Goal: Task Accomplishment & Management: Manage account settings

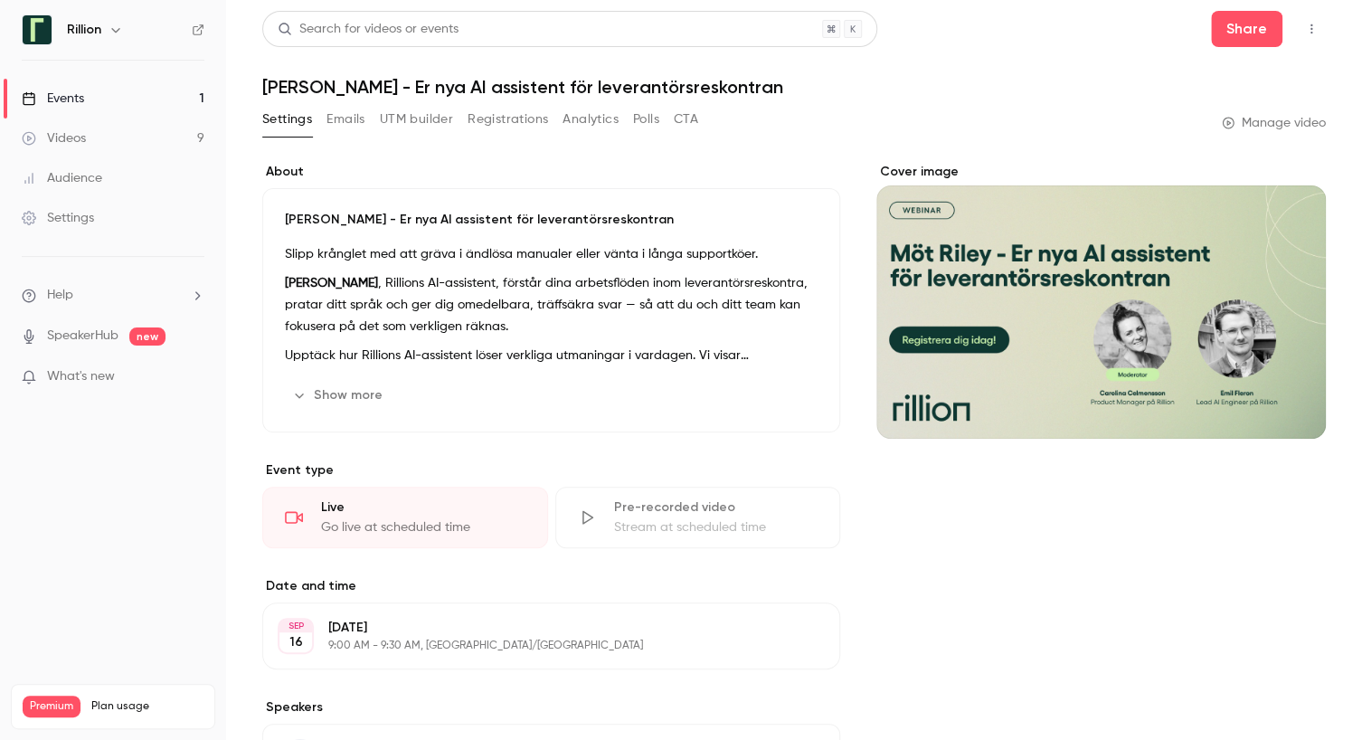
click at [346, 118] on button "Emails" at bounding box center [346, 119] width 38 height 29
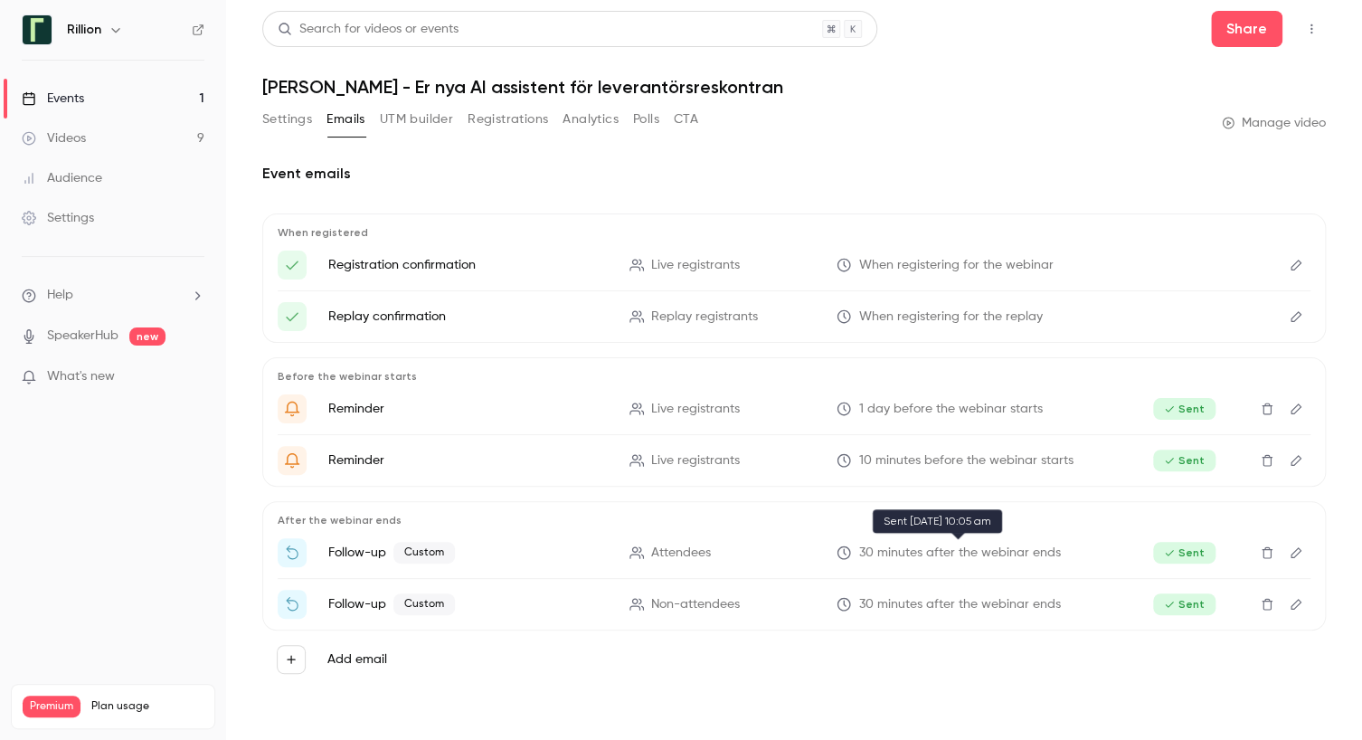
click at [956, 551] on span "30 minutes after the webinar ends" at bounding box center [959, 553] width 202 height 19
click at [360, 558] on p "Follow-up Custom" at bounding box center [468, 553] width 280 height 22
click at [365, 548] on p "Follow-up Custom" at bounding box center [468, 553] width 280 height 22
click at [414, 549] on span "Custom" at bounding box center [424, 553] width 62 height 22
click at [365, 549] on p "Follow-up Custom" at bounding box center [468, 553] width 280 height 22
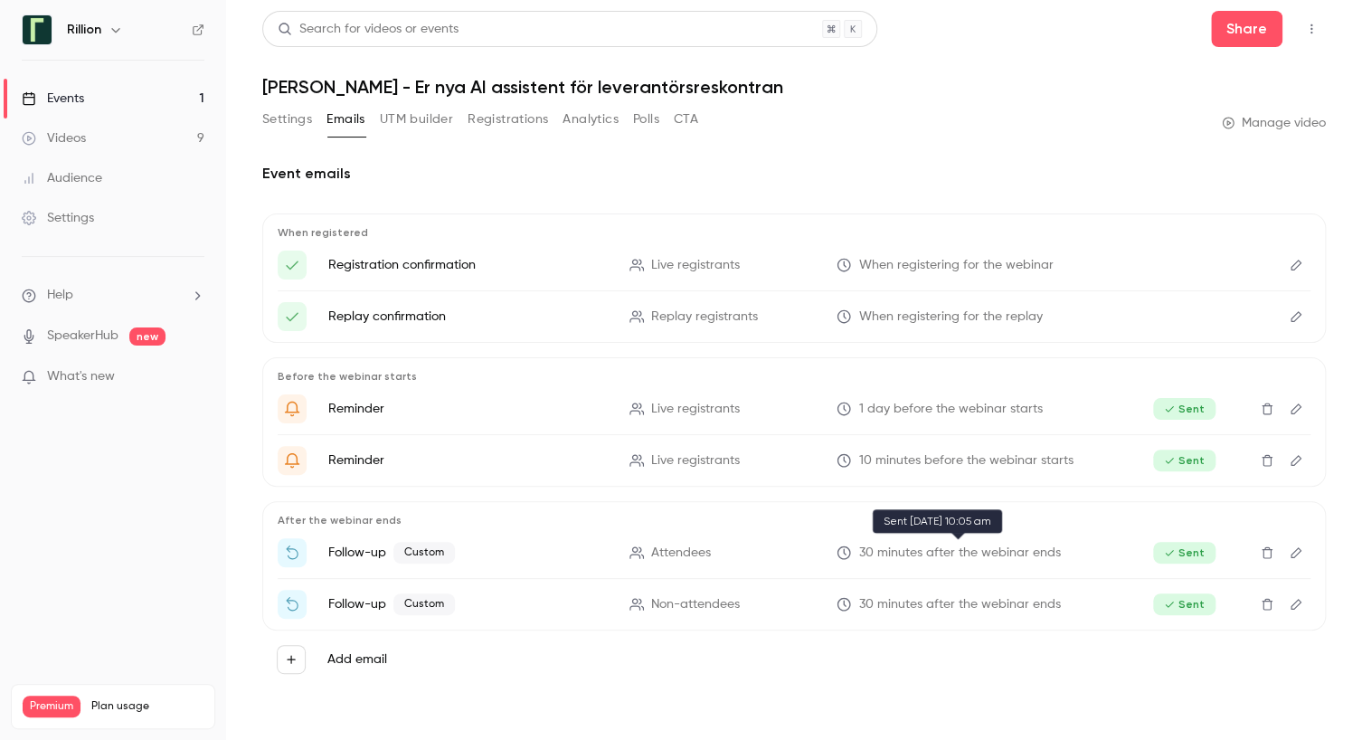
click at [992, 558] on span "30 minutes after the webinar ends" at bounding box center [959, 553] width 202 height 19
click at [669, 545] on span "Attendees" at bounding box center [681, 553] width 60 height 19
click at [1301, 549] on icon "Edit" at bounding box center [1296, 552] width 11 height 11
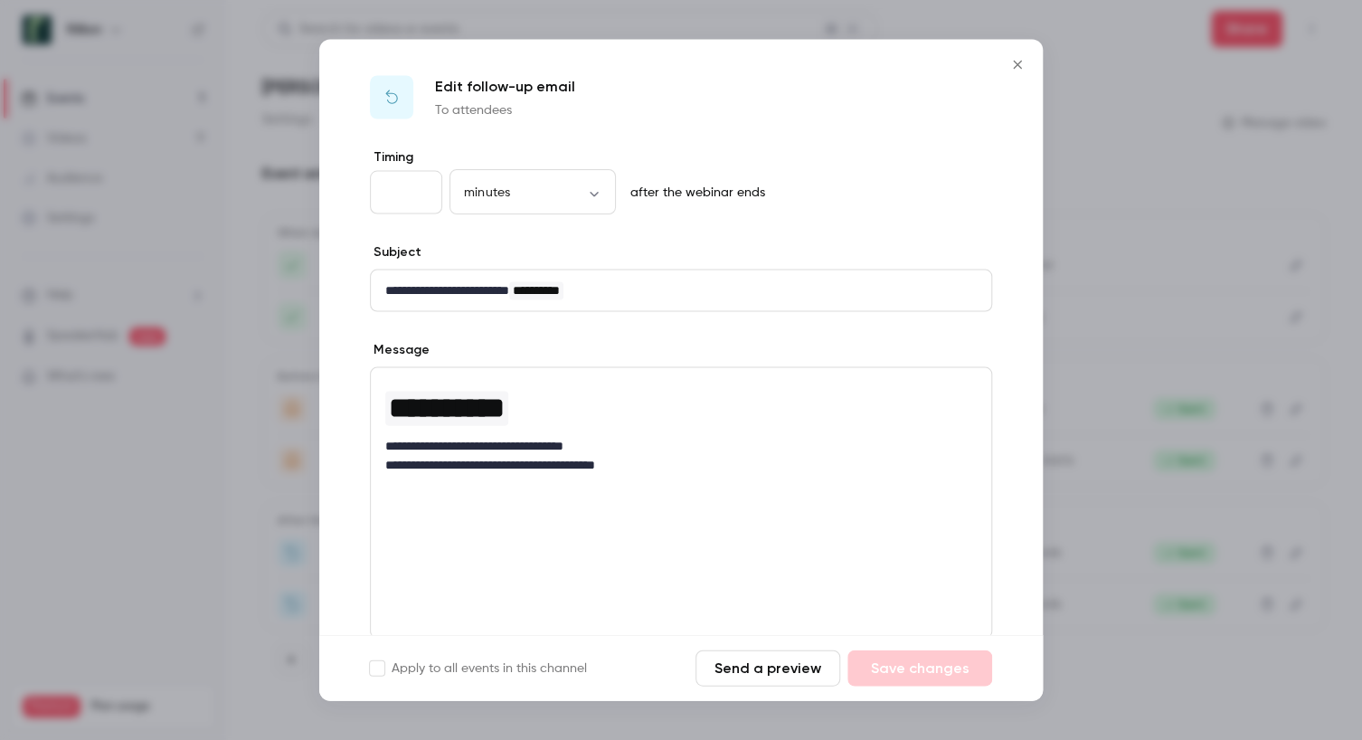
click at [1021, 62] on icon "Close" at bounding box center [1018, 65] width 22 height 14
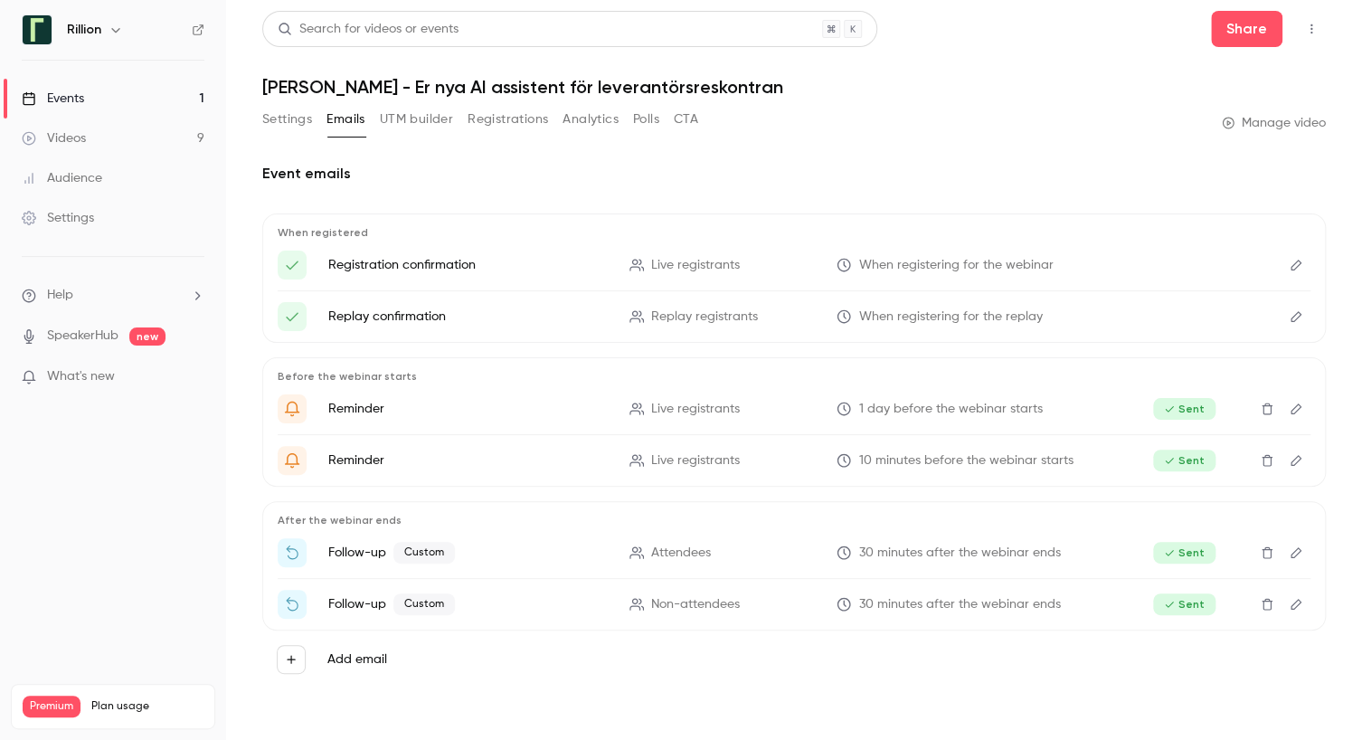
click at [1295, 548] on icon "Edit" at bounding box center [1296, 552] width 14 height 13
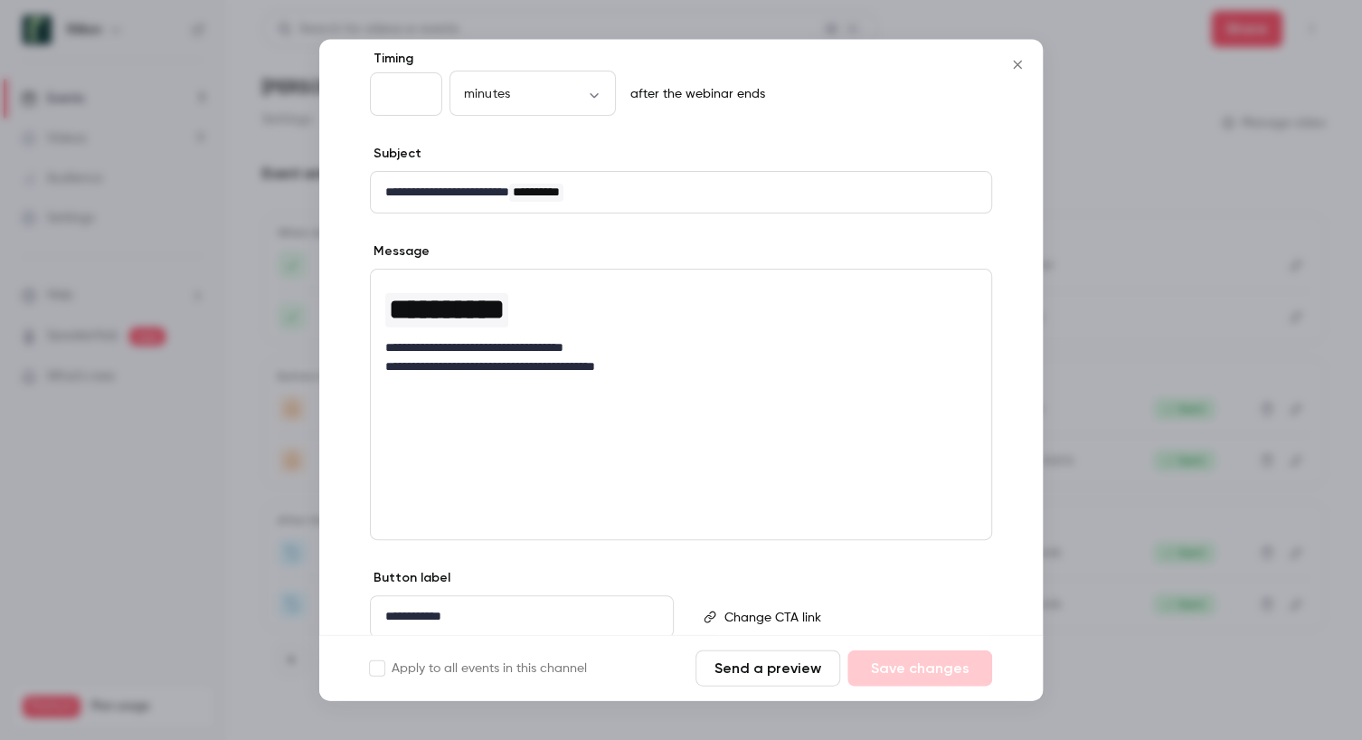
scroll to position [165, 0]
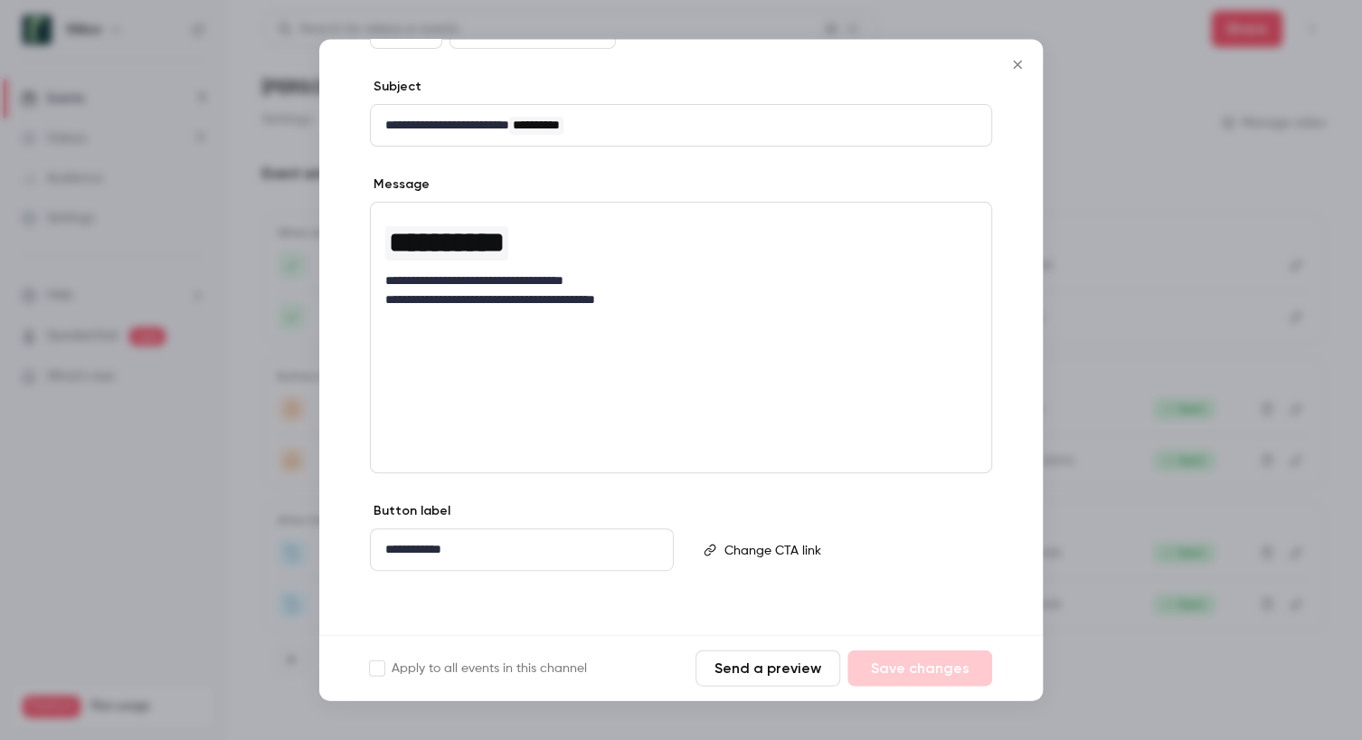
click at [1019, 67] on icon "Close" at bounding box center [1018, 65] width 22 height 14
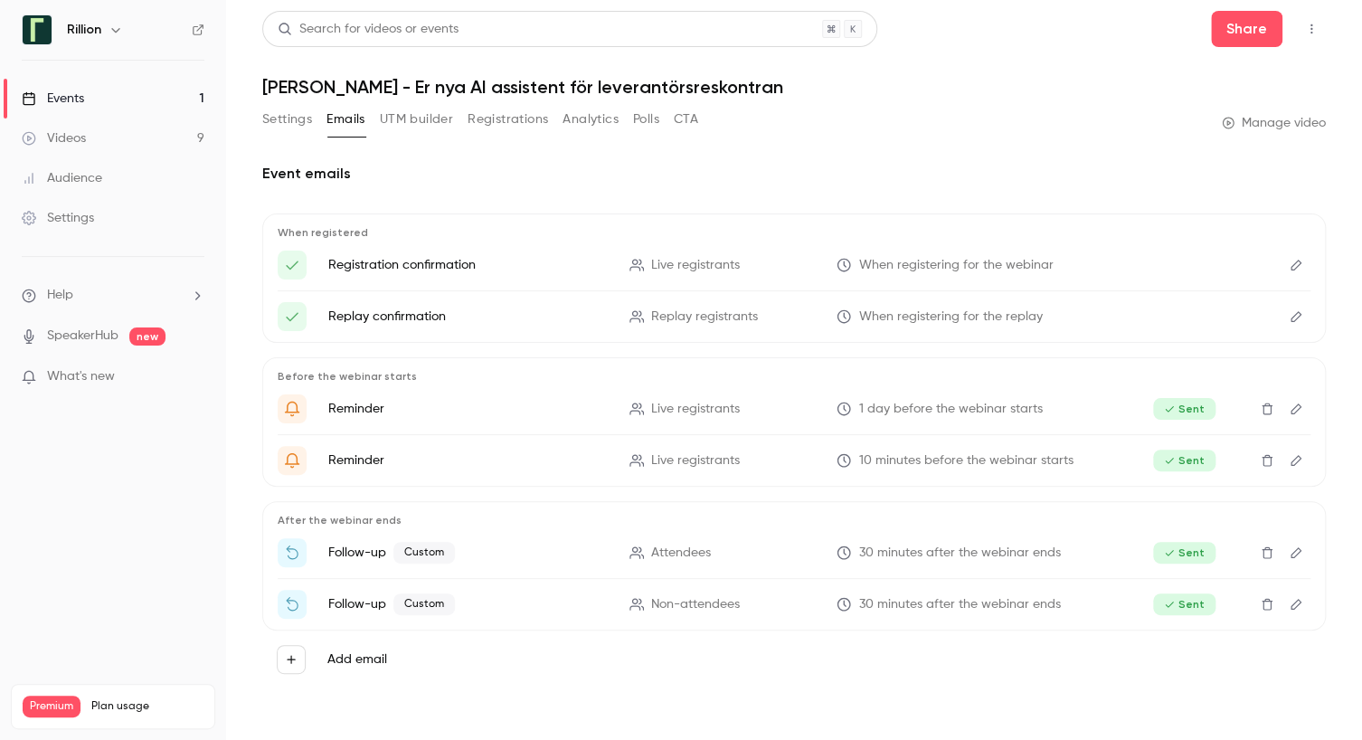
click at [82, 219] on div "Settings" at bounding box center [58, 218] width 72 height 18
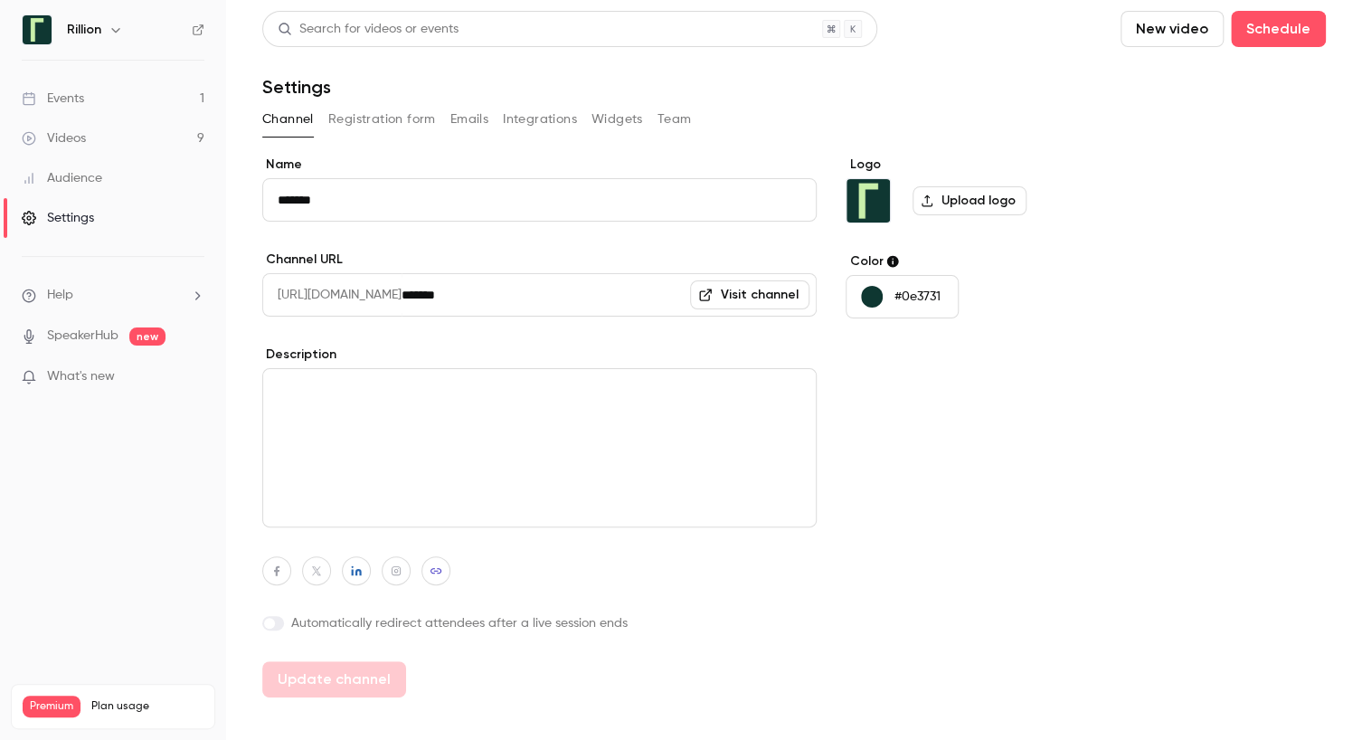
click at [474, 128] on button "Emails" at bounding box center [469, 119] width 38 height 29
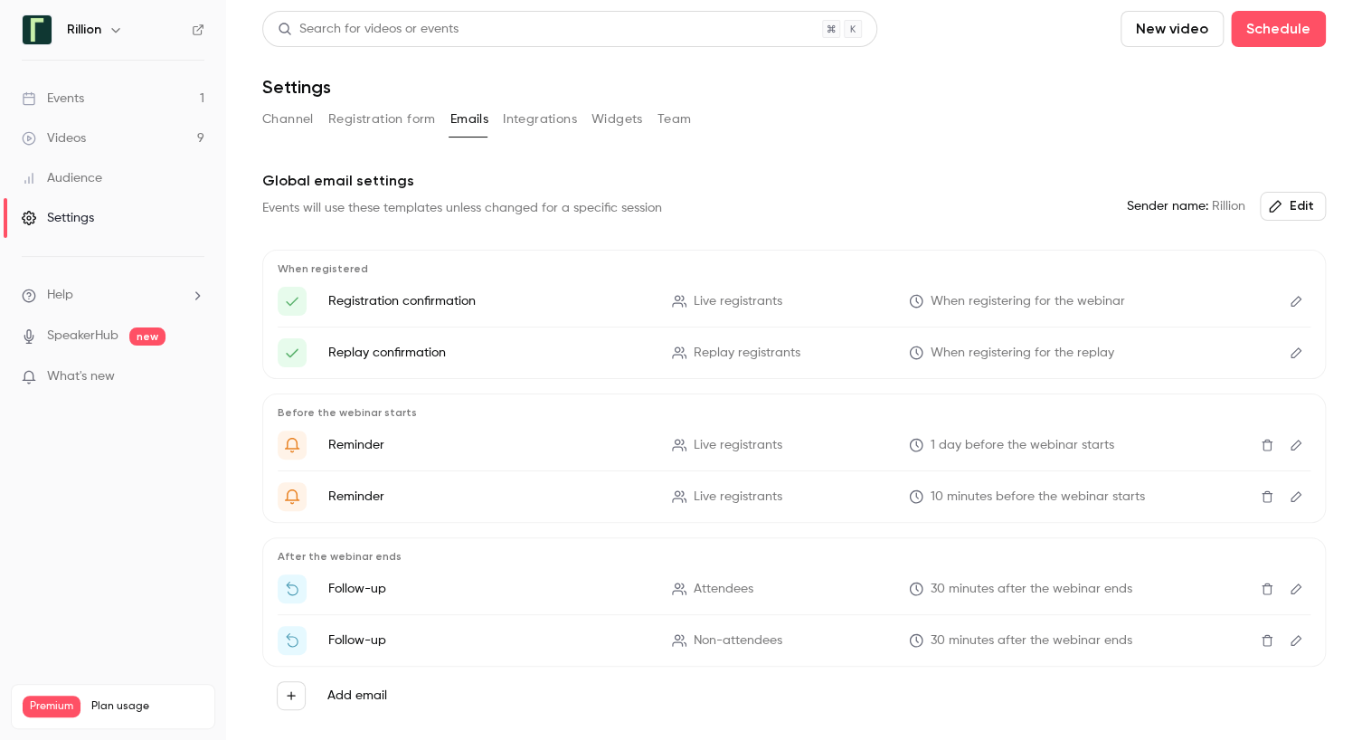
scroll to position [59, 0]
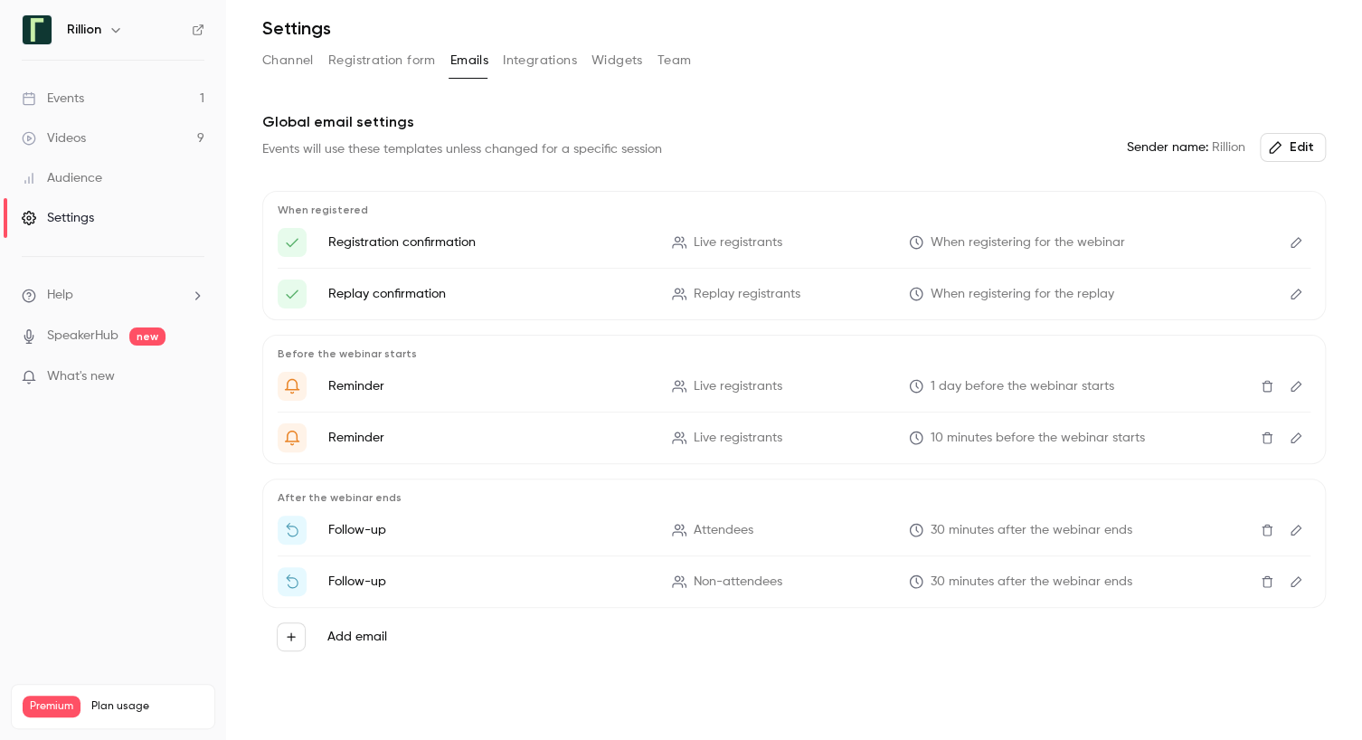
click at [1291, 528] on icon "Edit" at bounding box center [1296, 530] width 11 height 11
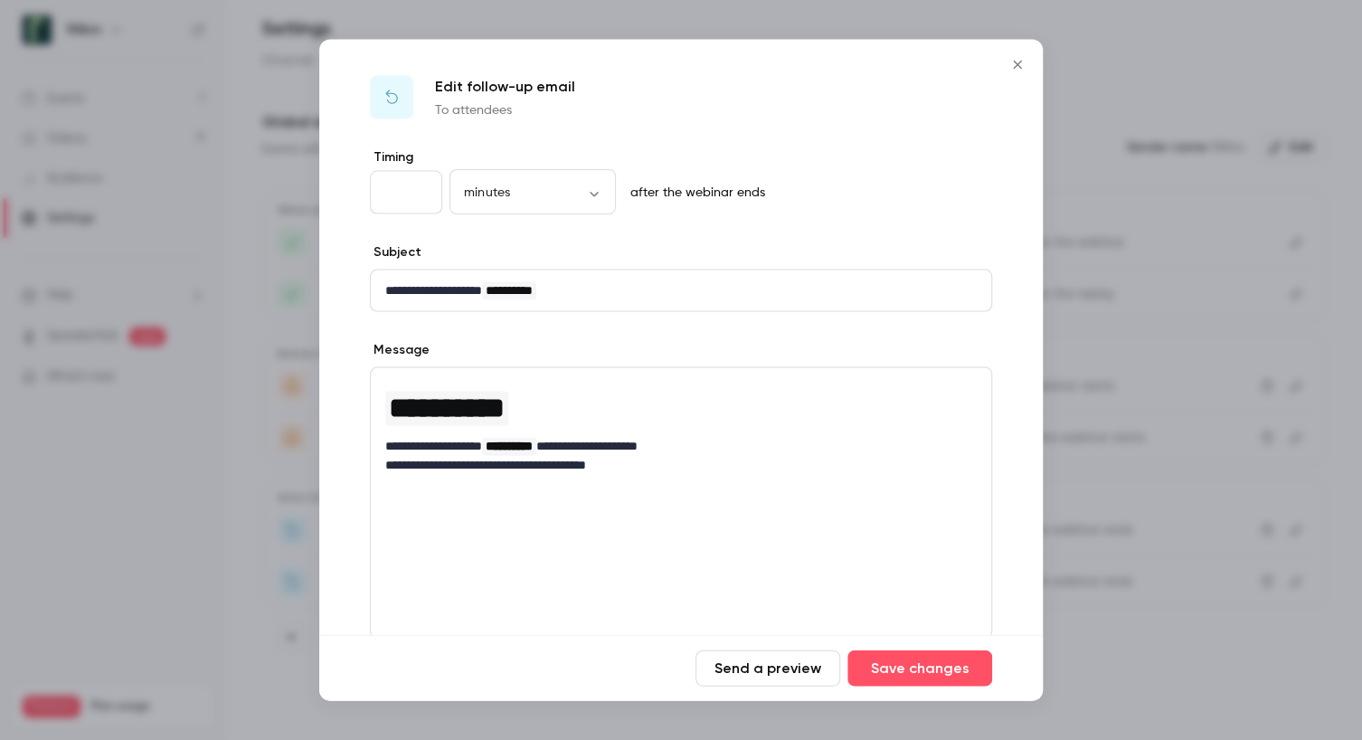
click at [1017, 65] on icon "Close" at bounding box center [1017, 65] width 8 height 8
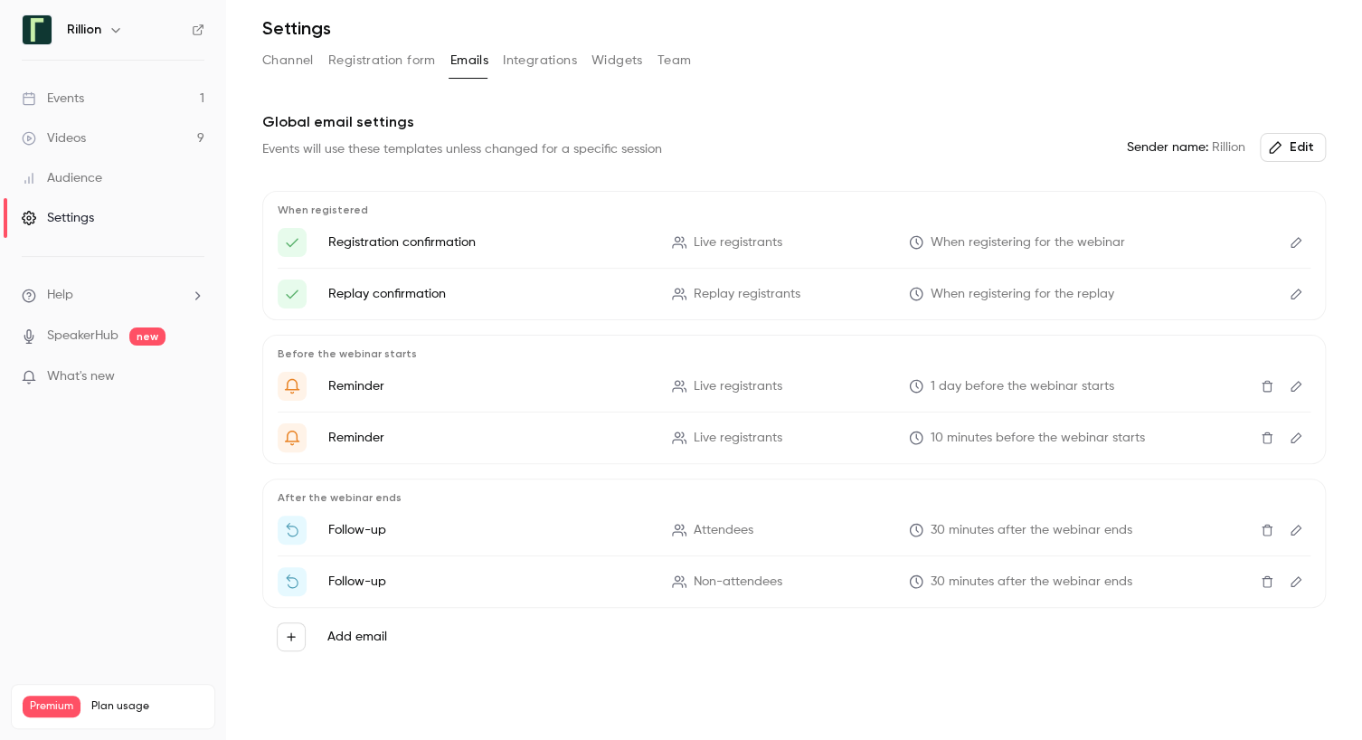
click at [1300, 139] on button "Edit" at bounding box center [1293, 147] width 66 height 29
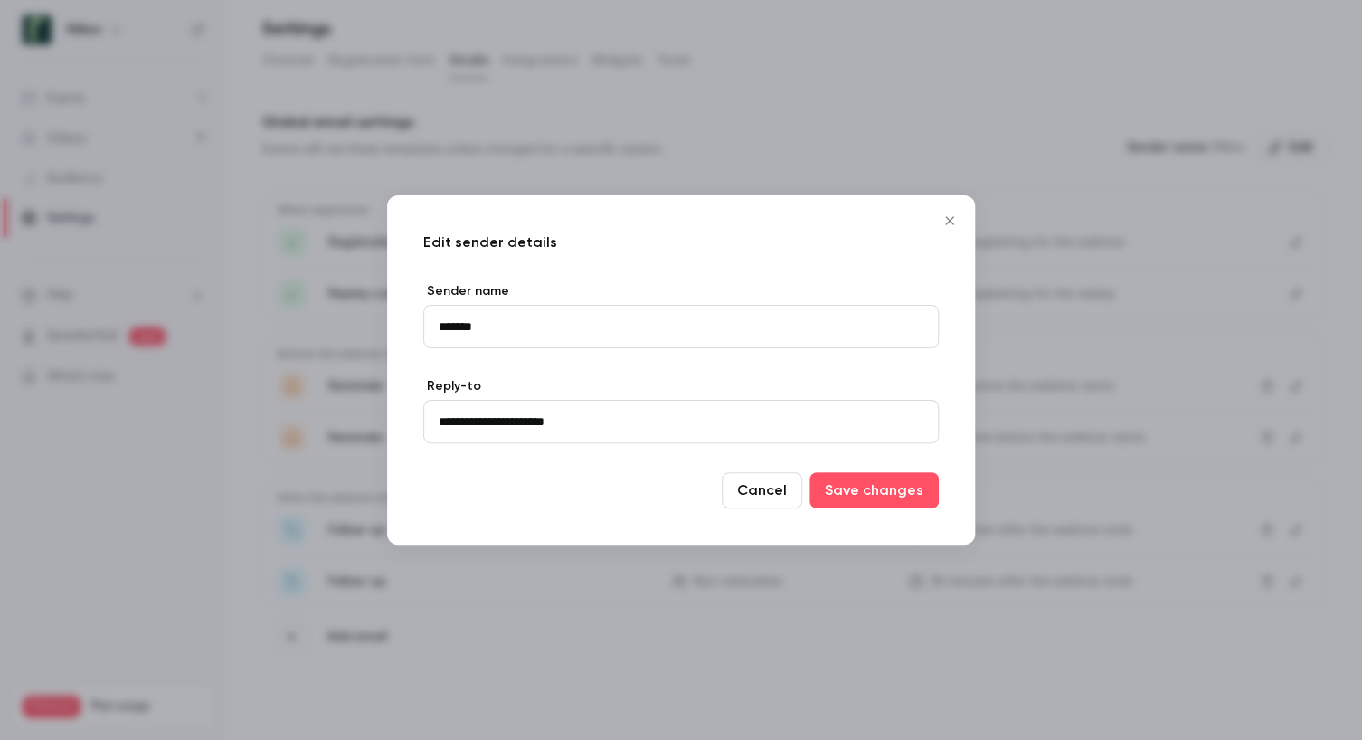
click at [955, 217] on icon "Close" at bounding box center [950, 220] width 22 height 14
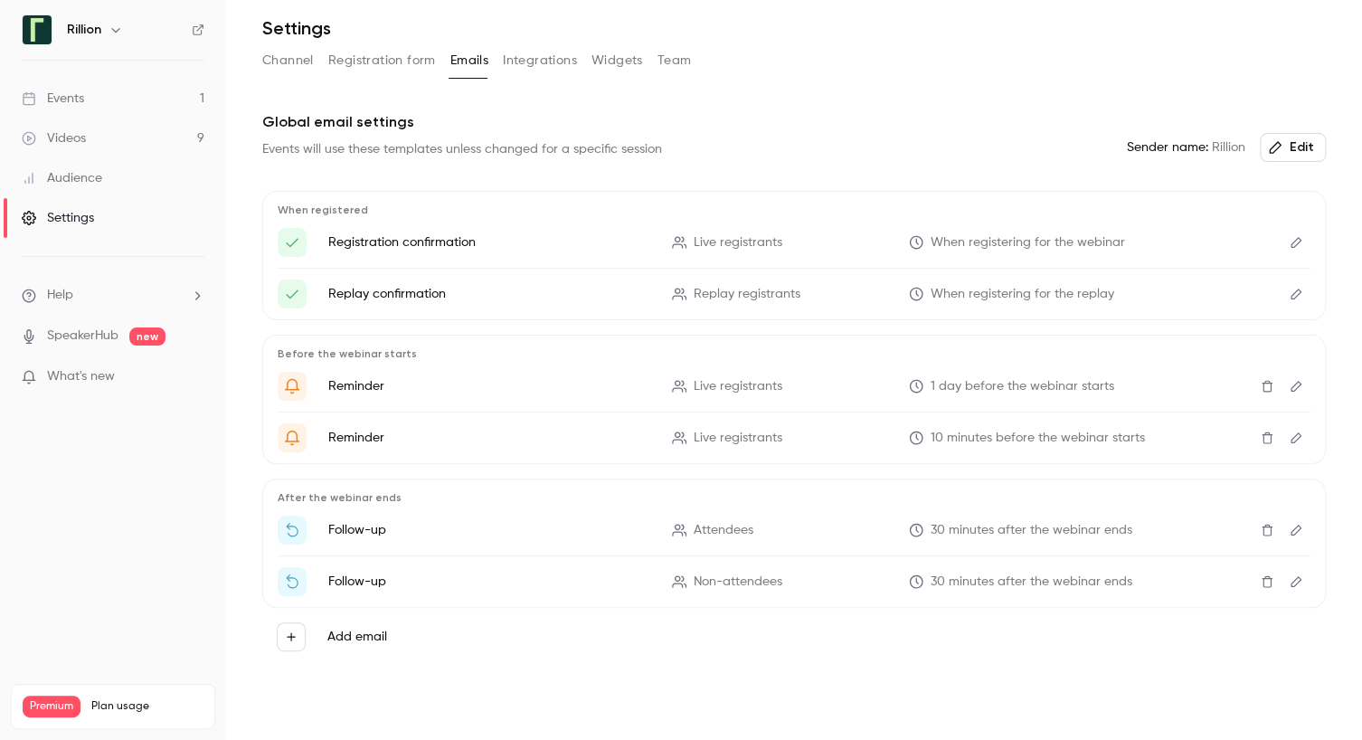
click at [1289, 583] on icon "Edit" at bounding box center [1296, 581] width 14 height 13
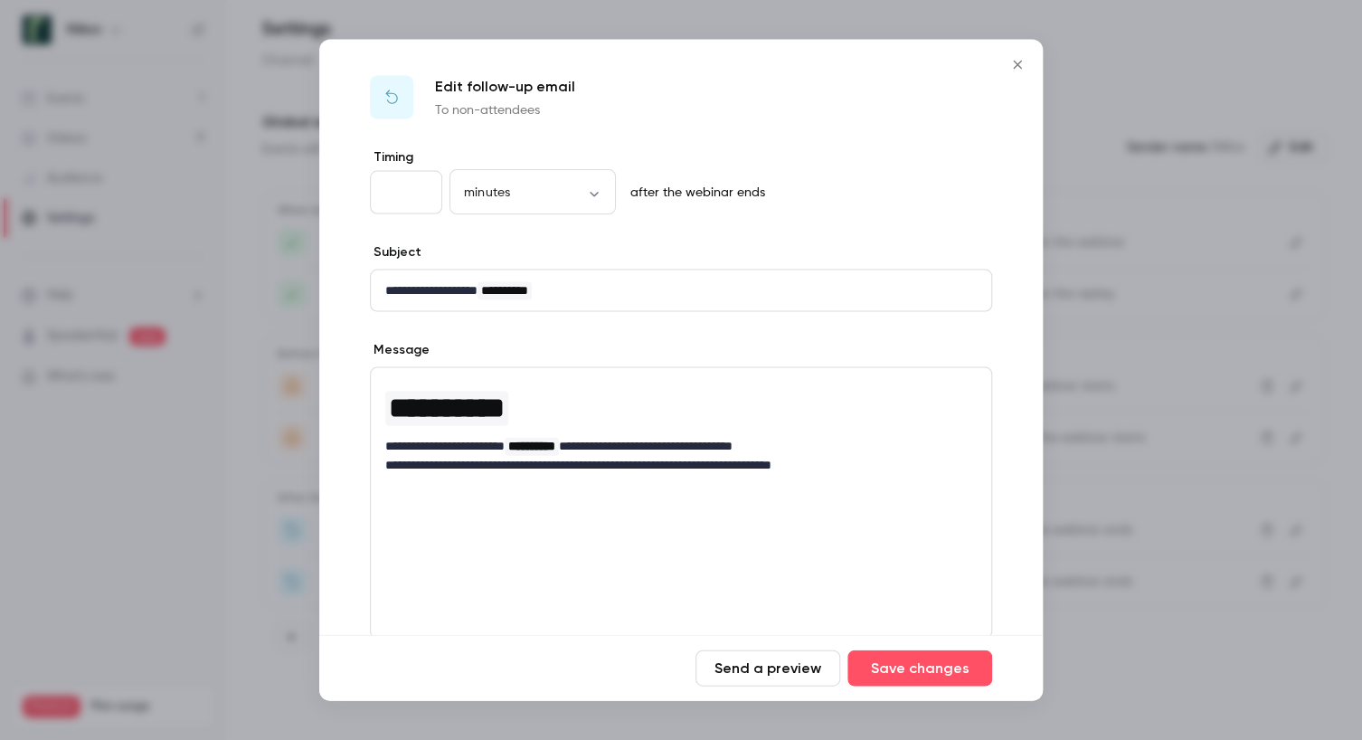
click at [1012, 59] on icon "Close" at bounding box center [1018, 65] width 22 height 14
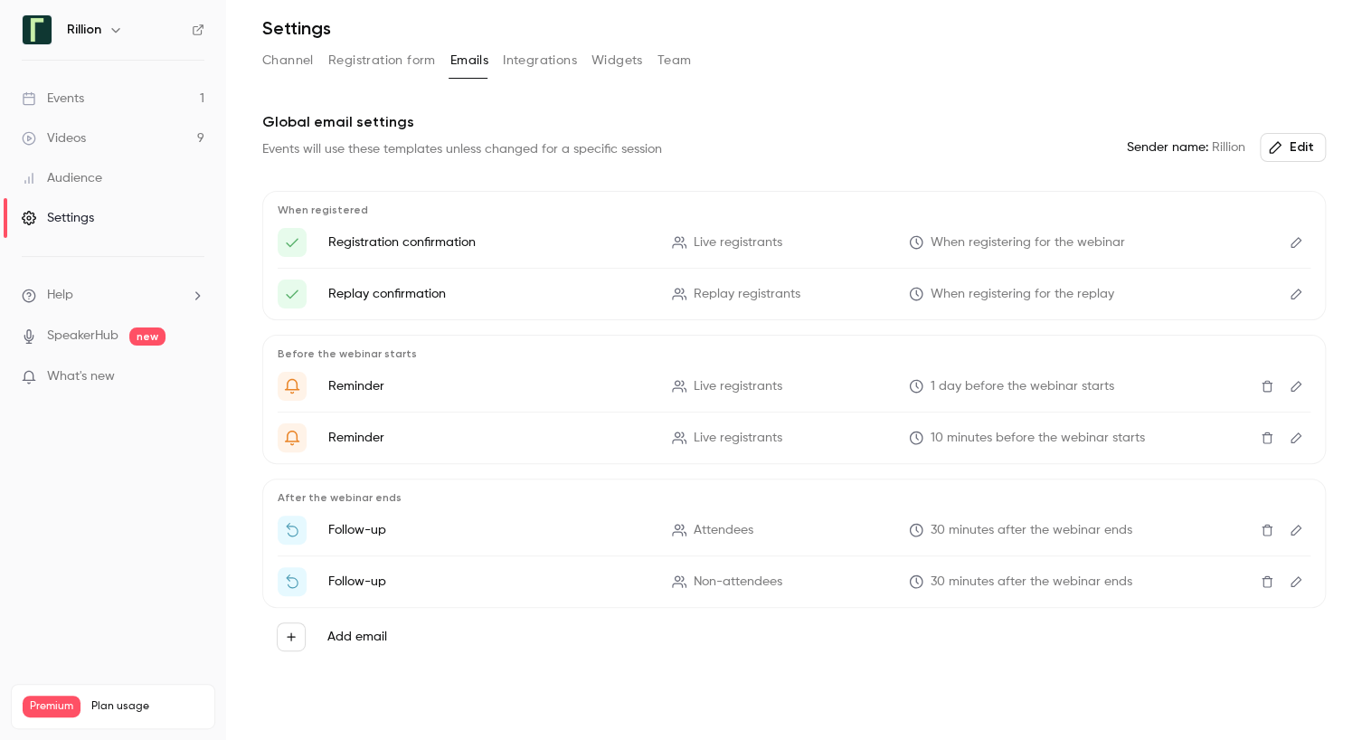
click at [1291, 531] on icon "Edit" at bounding box center [1296, 530] width 11 height 11
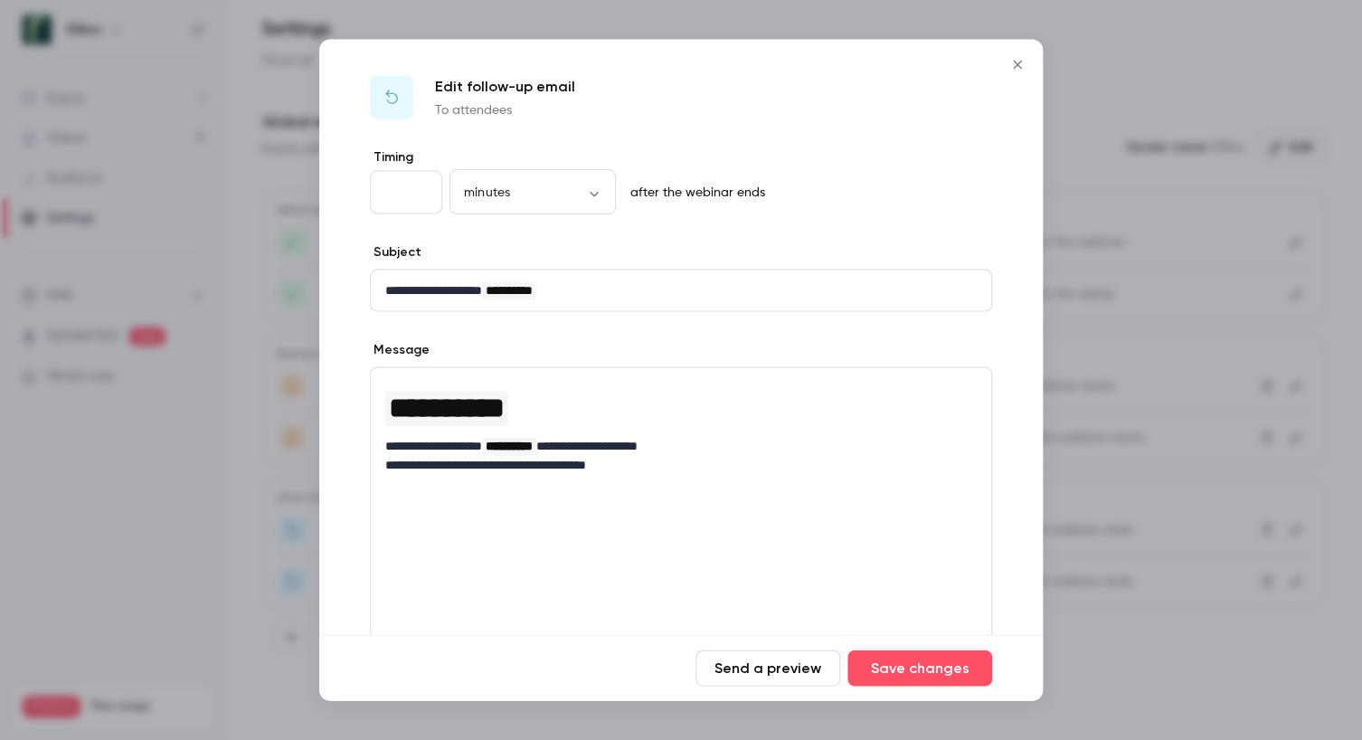
click at [1017, 59] on icon "Close" at bounding box center [1018, 65] width 22 height 14
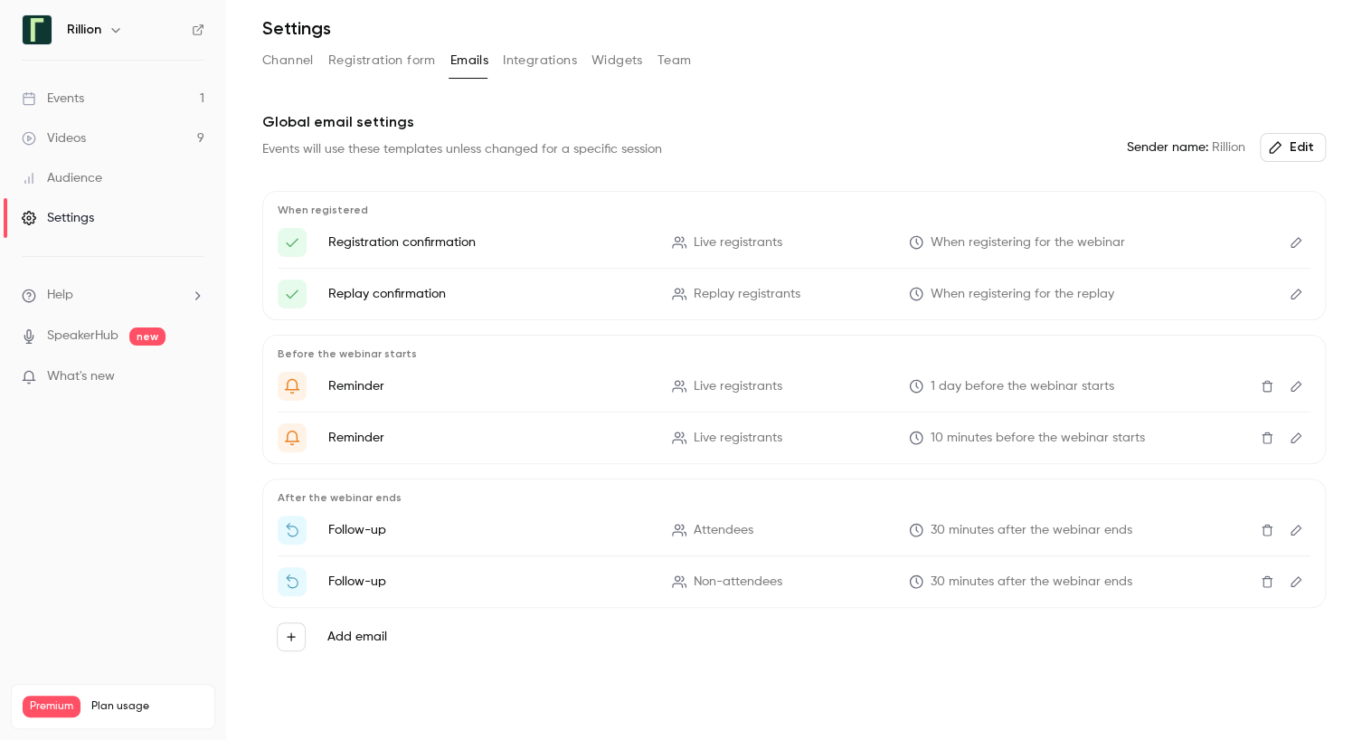
click at [1289, 581] on icon "Edit" at bounding box center [1296, 581] width 14 height 13
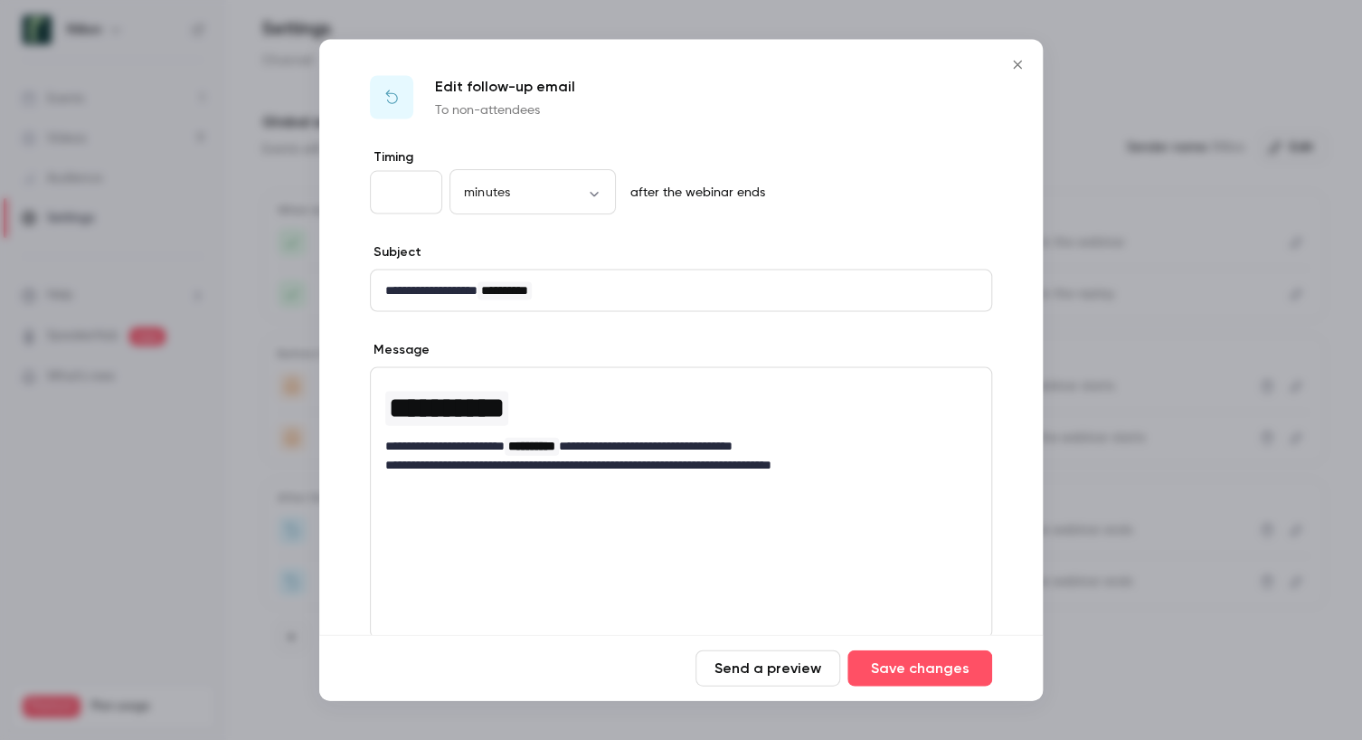
click at [1024, 70] on icon "Close" at bounding box center [1018, 65] width 22 height 14
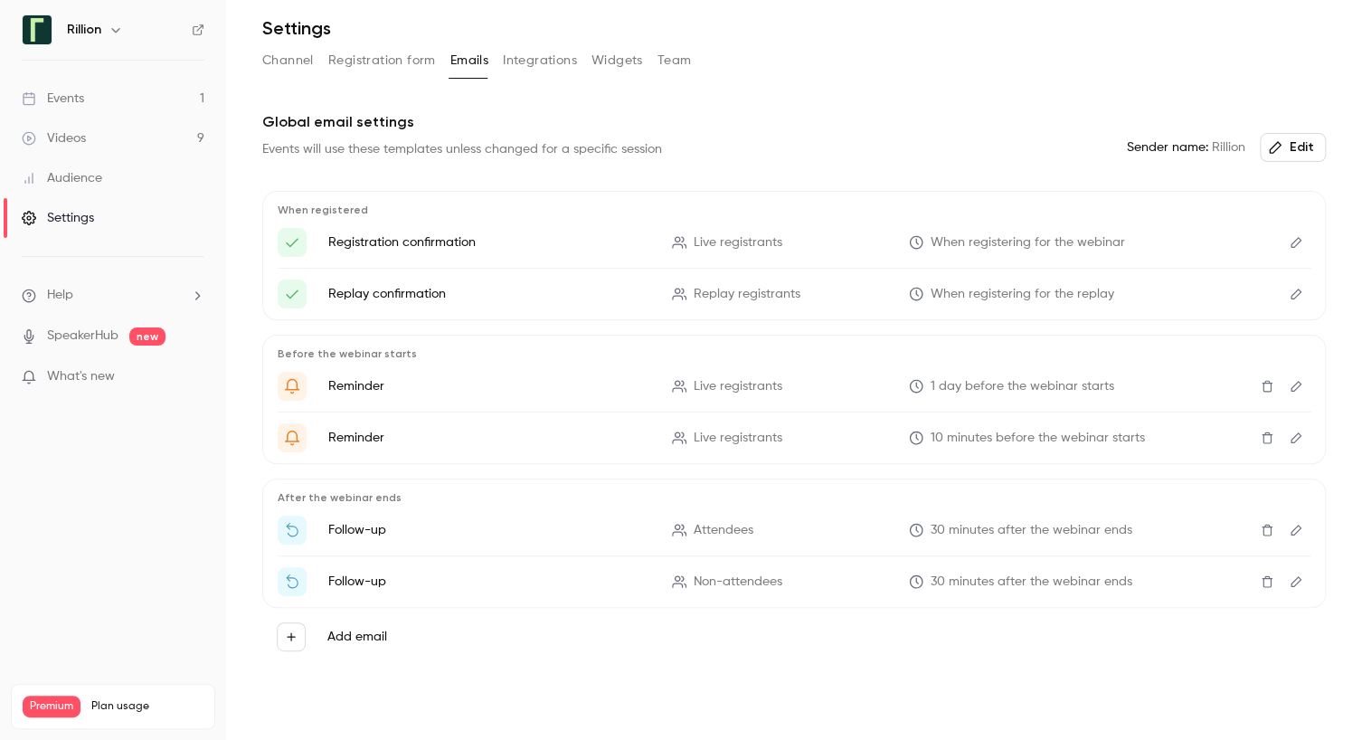
click at [1289, 244] on icon "Edit" at bounding box center [1296, 242] width 14 height 13
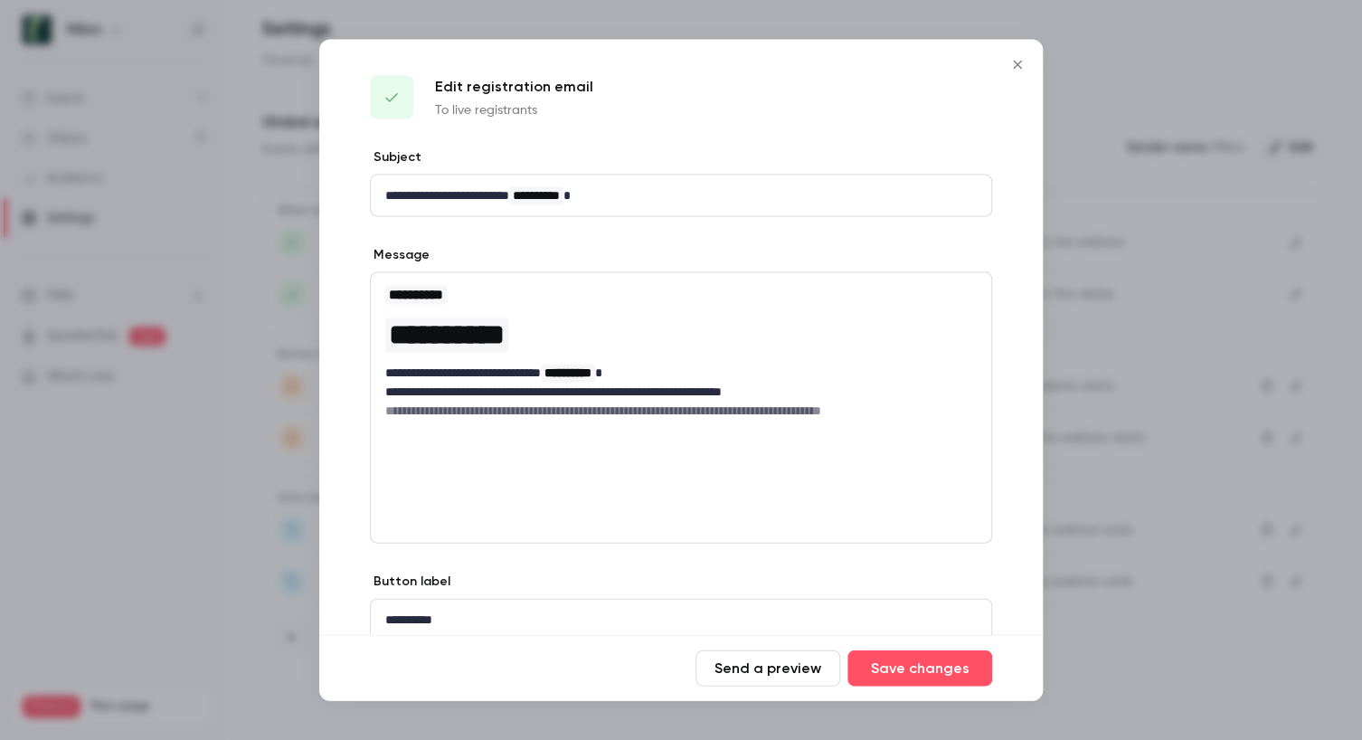
click at [1019, 67] on icon "Close" at bounding box center [1018, 65] width 22 height 14
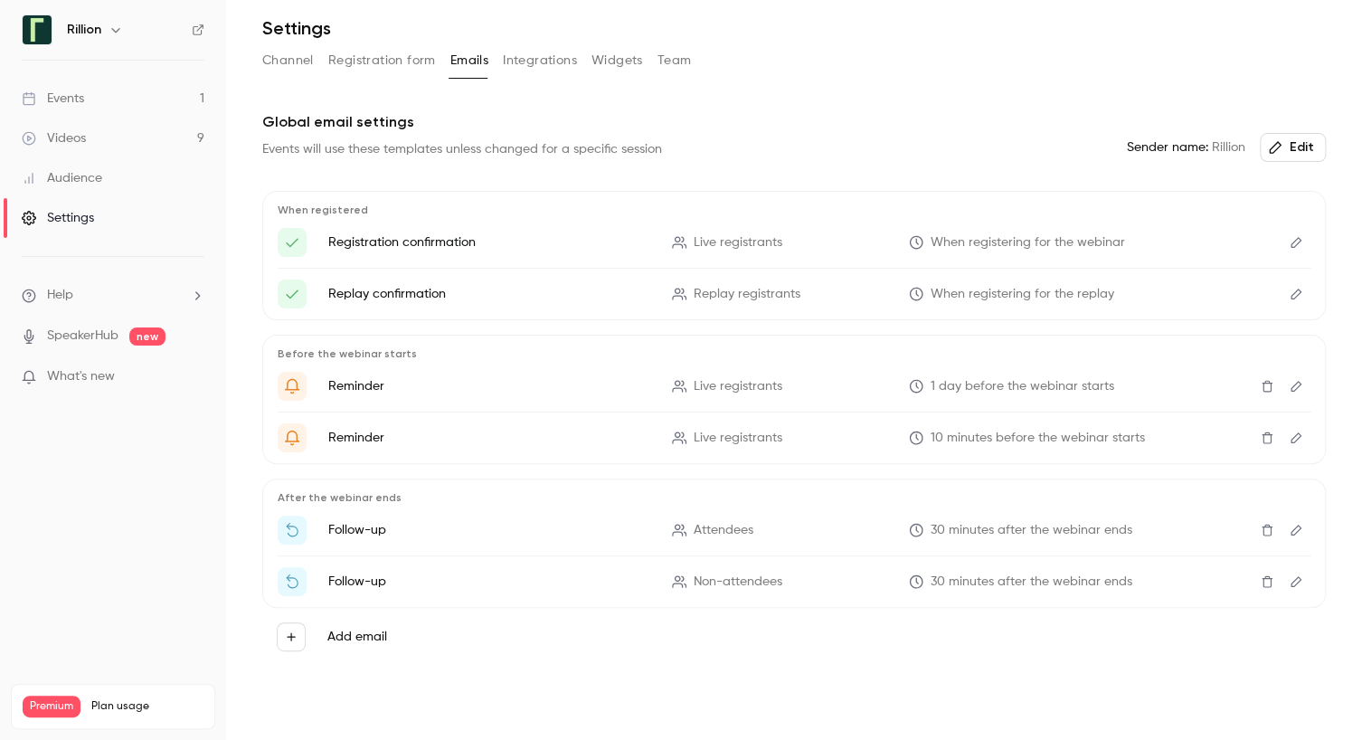
click at [1289, 384] on icon "Edit" at bounding box center [1296, 386] width 14 height 13
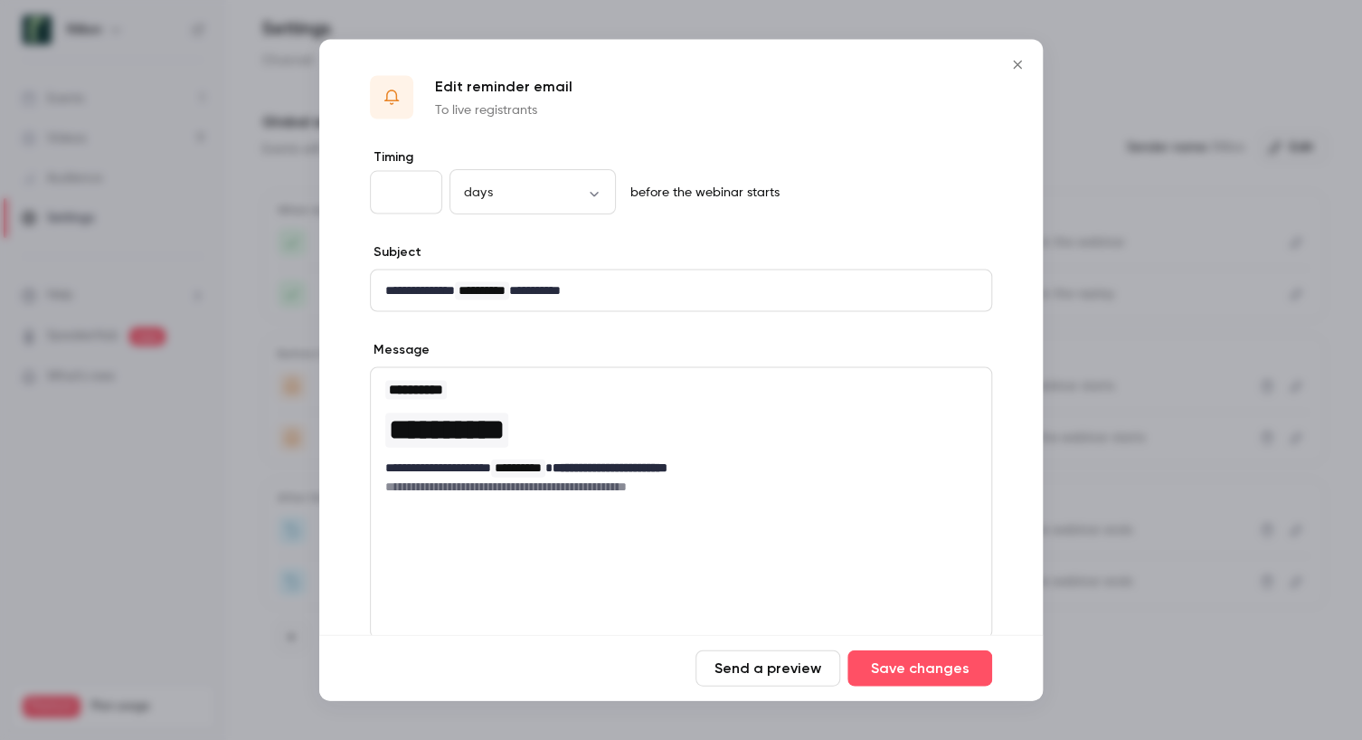
click at [1022, 71] on icon "Close" at bounding box center [1018, 65] width 22 height 14
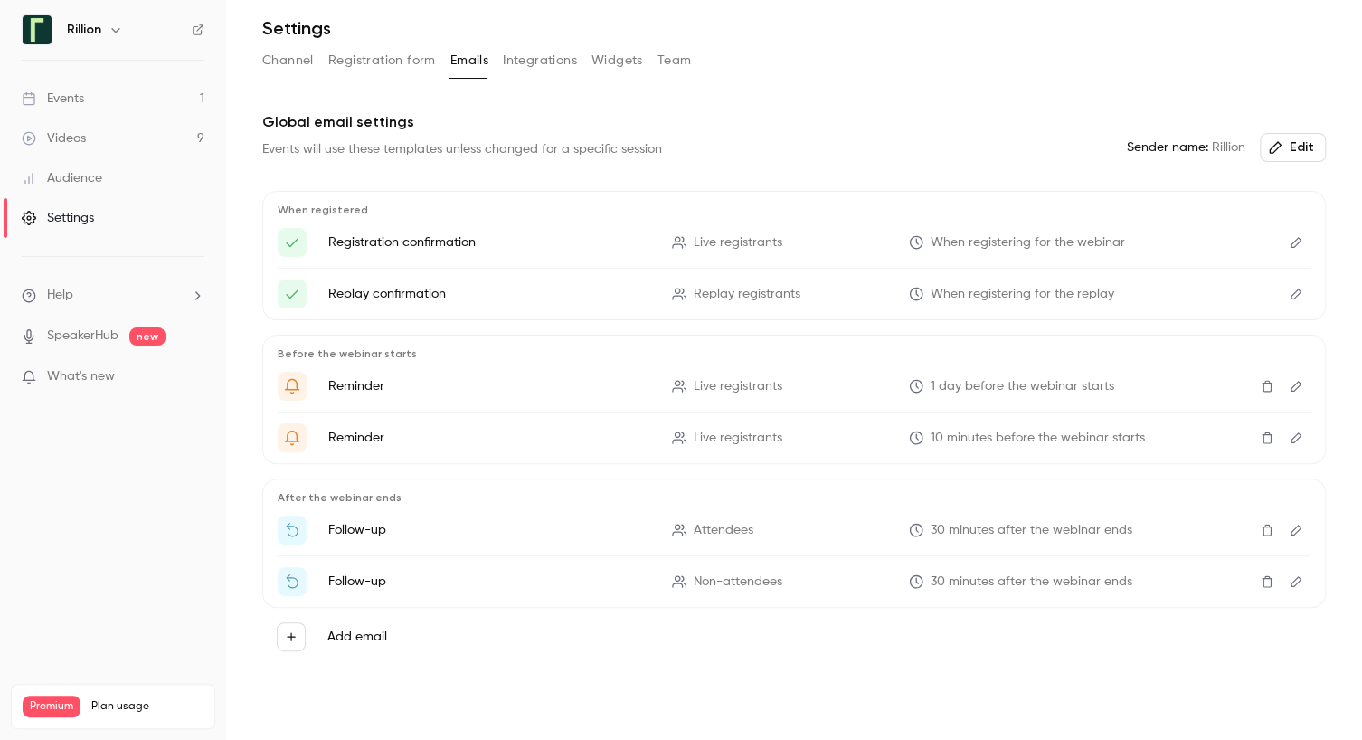
click at [164, 96] on link "Events 1" at bounding box center [113, 99] width 226 height 40
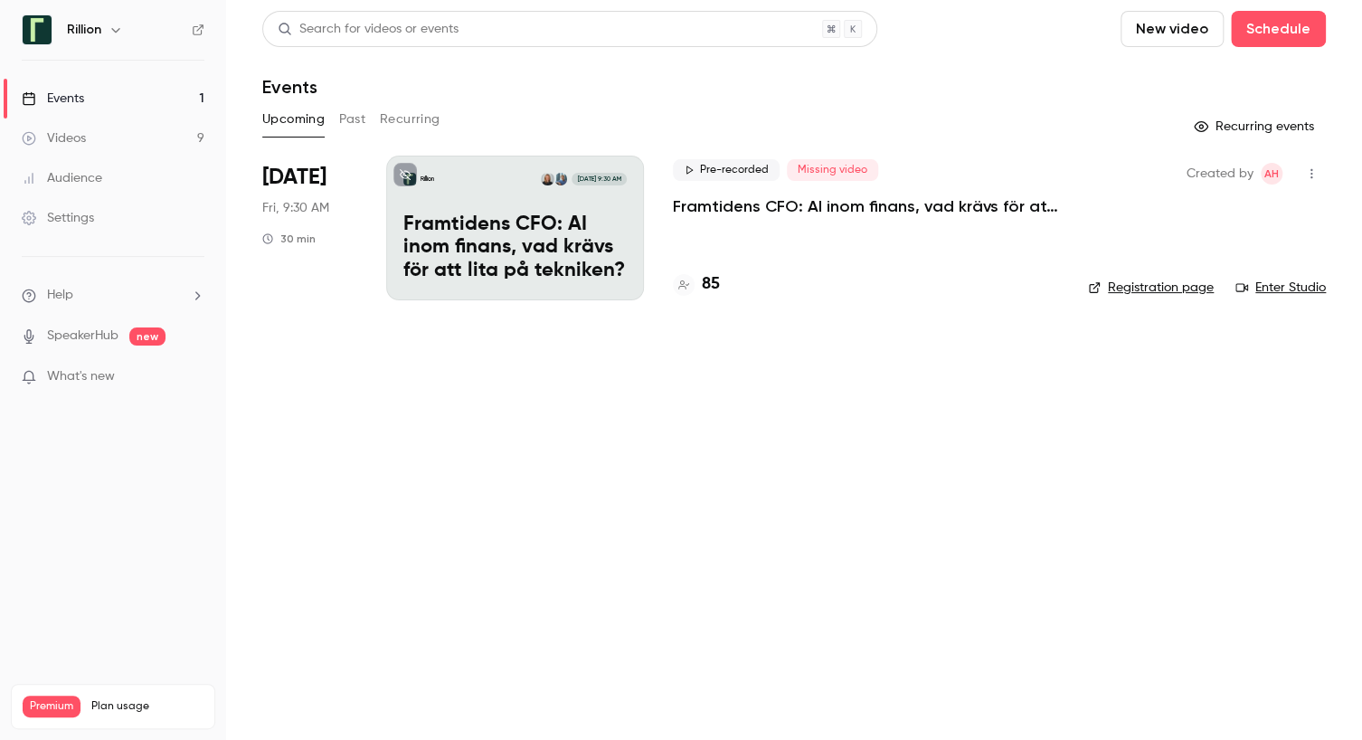
click at [164, 96] on link "Events 1" at bounding box center [113, 99] width 226 height 40
click at [358, 117] on button "Past" at bounding box center [352, 119] width 26 height 29
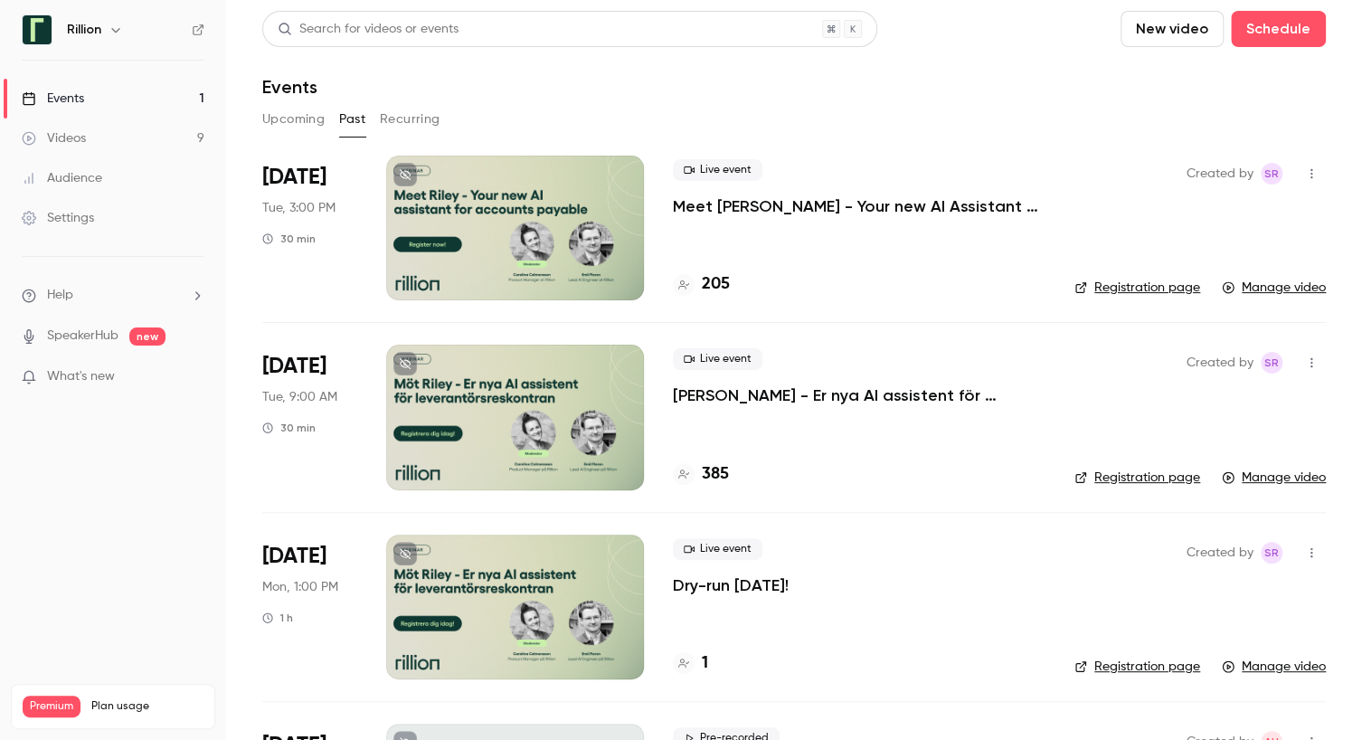
click at [752, 204] on p "Meet [PERSON_NAME] - Your new AI Assistant for Accounts Payable" at bounding box center [859, 206] width 373 height 22
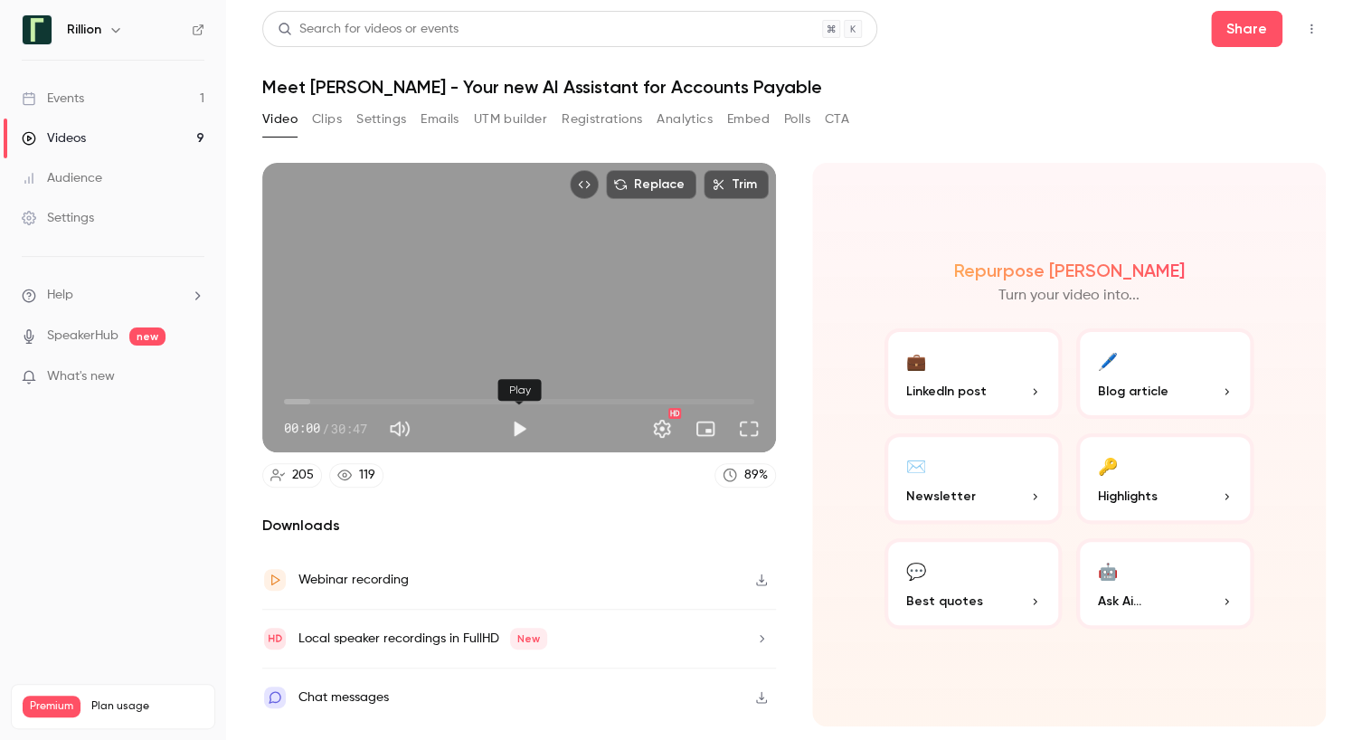
click at [522, 428] on button "Play" at bounding box center [519, 429] width 36 height 36
click at [744, 401] on span "00:09" at bounding box center [519, 401] width 470 height 29
type input "******"
click at [437, 121] on button "Emails" at bounding box center [440, 119] width 38 height 29
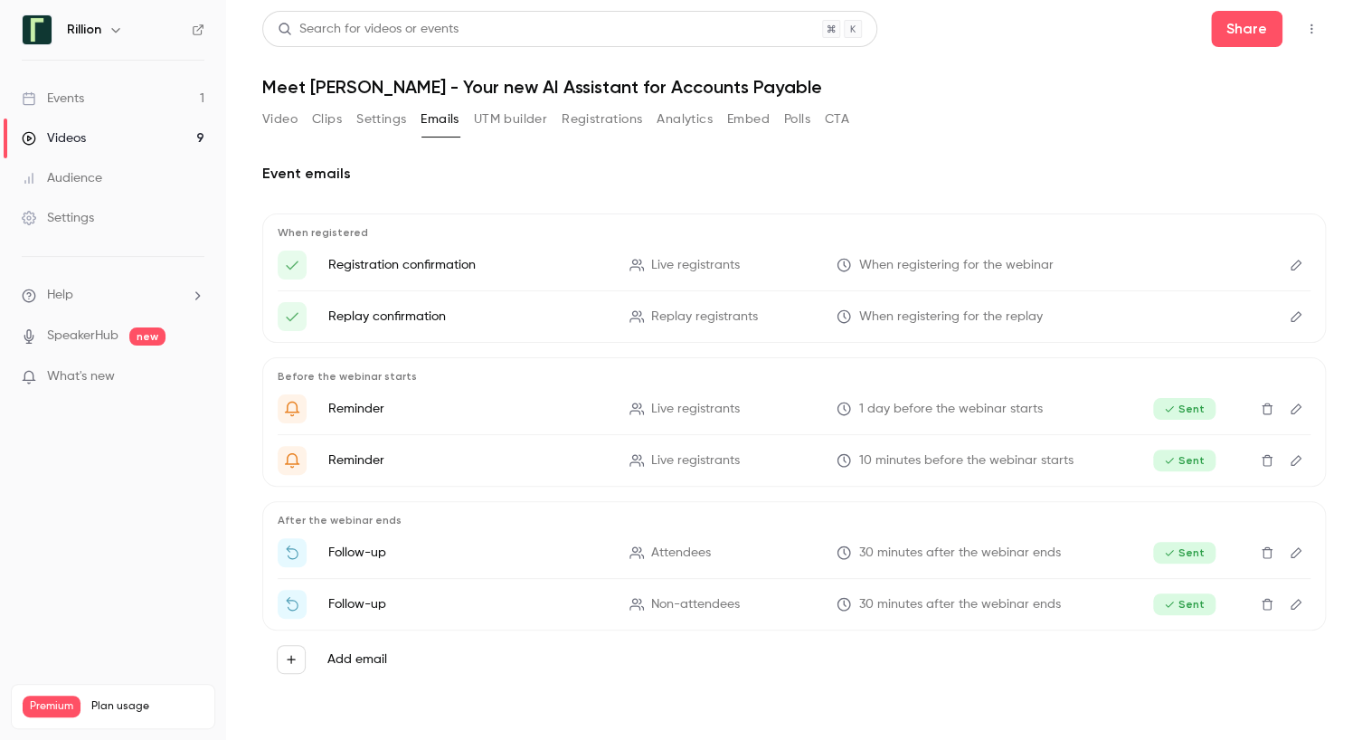
click at [1295, 549] on icon "Edit" at bounding box center [1296, 552] width 11 height 11
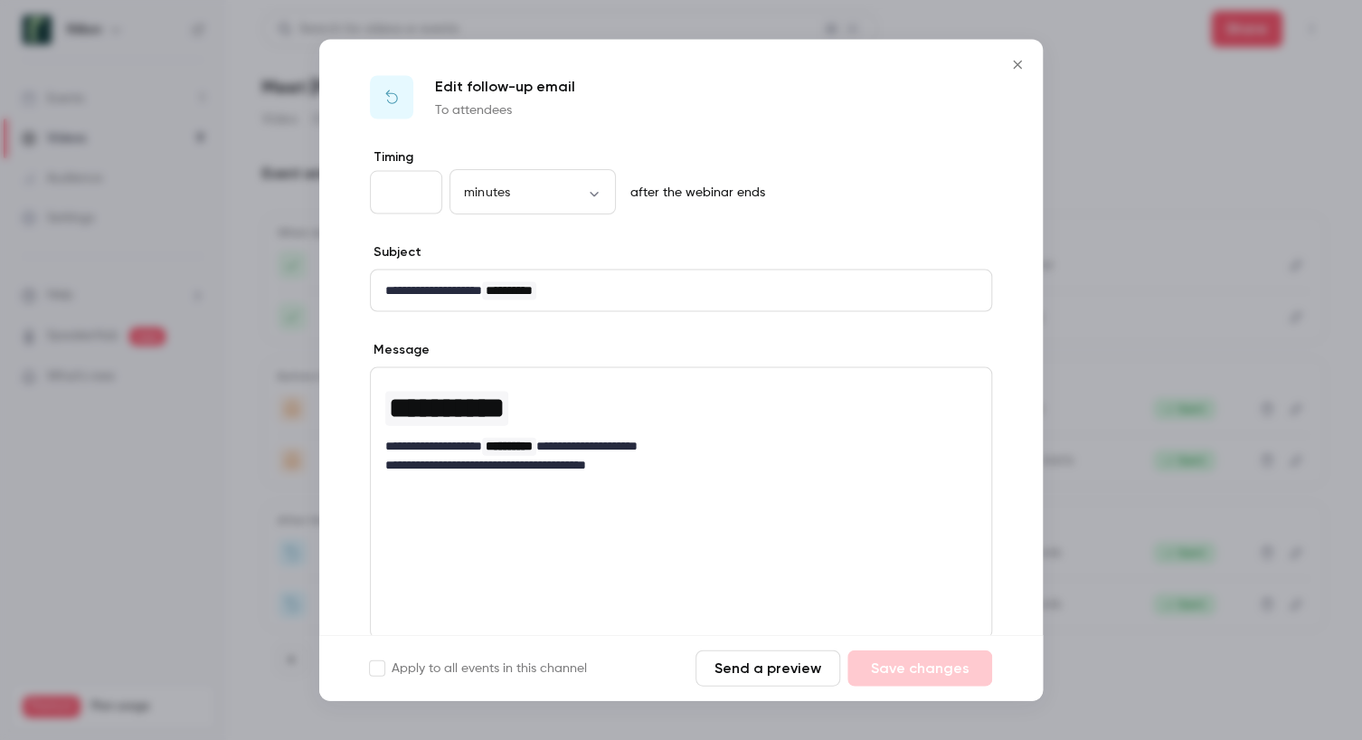
click at [1019, 64] on icon "Close" at bounding box center [1018, 65] width 22 height 14
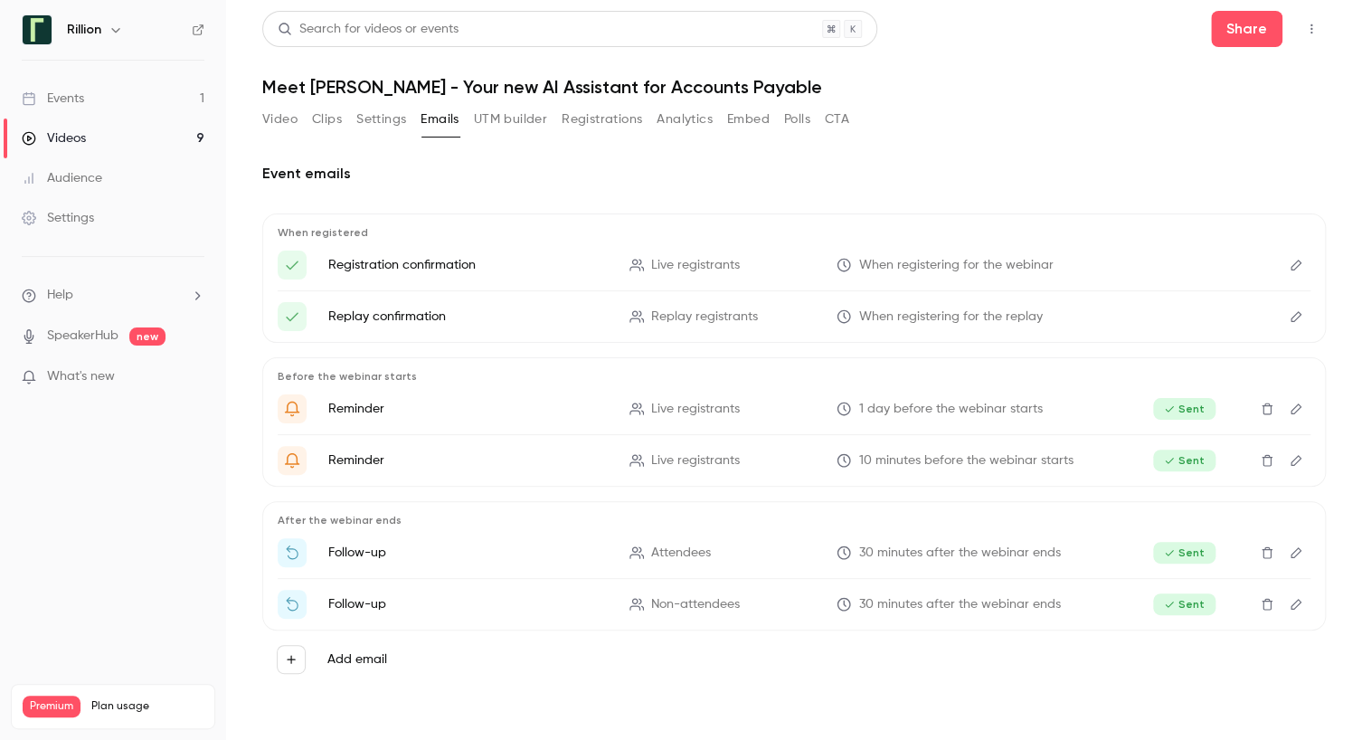
click at [1293, 602] on icon "Edit" at bounding box center [1296, 604] width 11 height 11
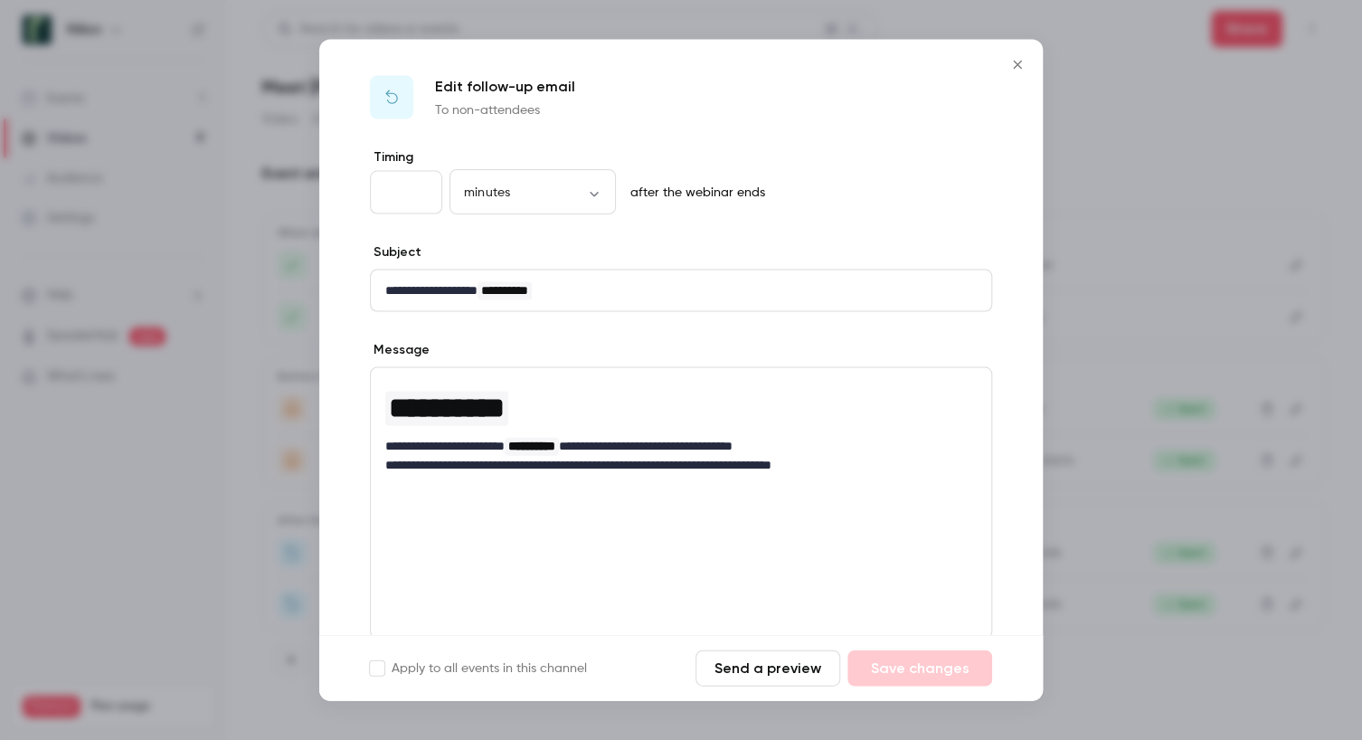
click at [1019, 61] on icon "Close" at bounding box center [1018, 65] width 22 height 14
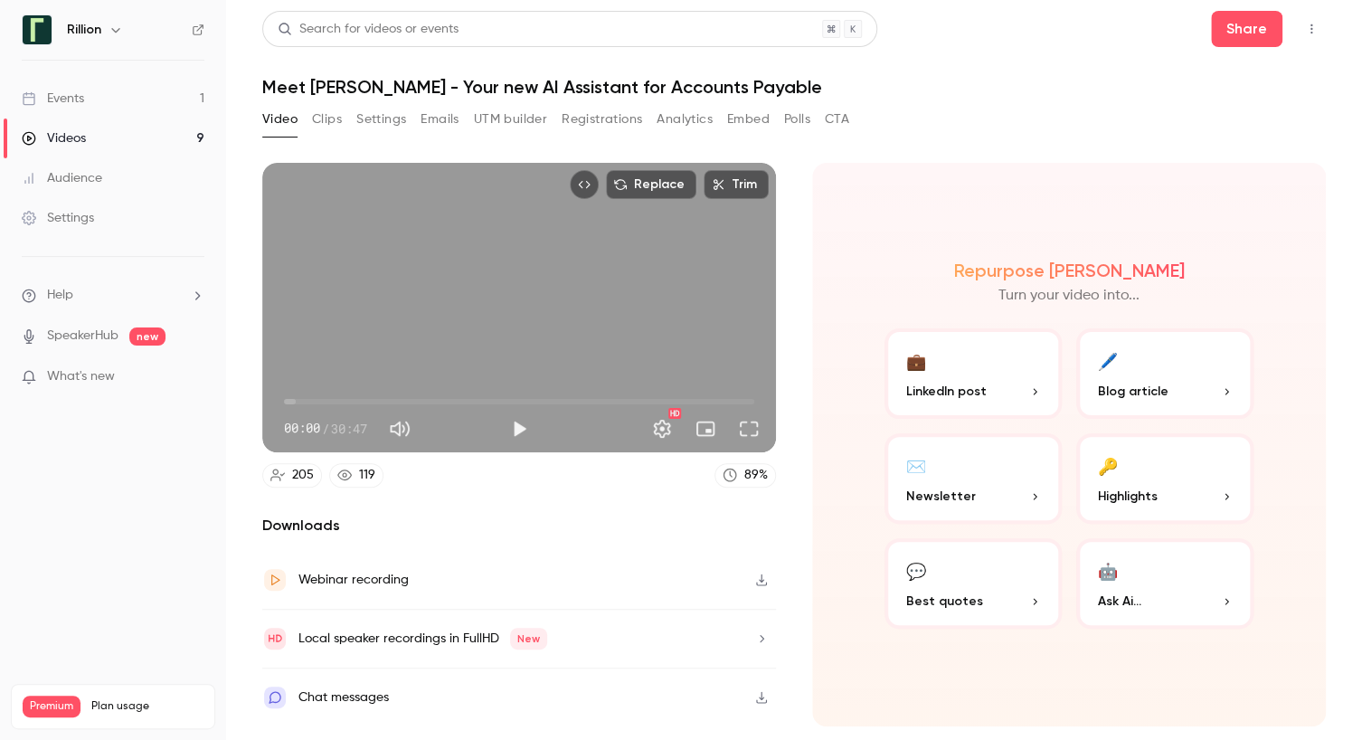
click at [85, 99] on link "Events 1" at bounding box center [113, 99] width 226 height 40
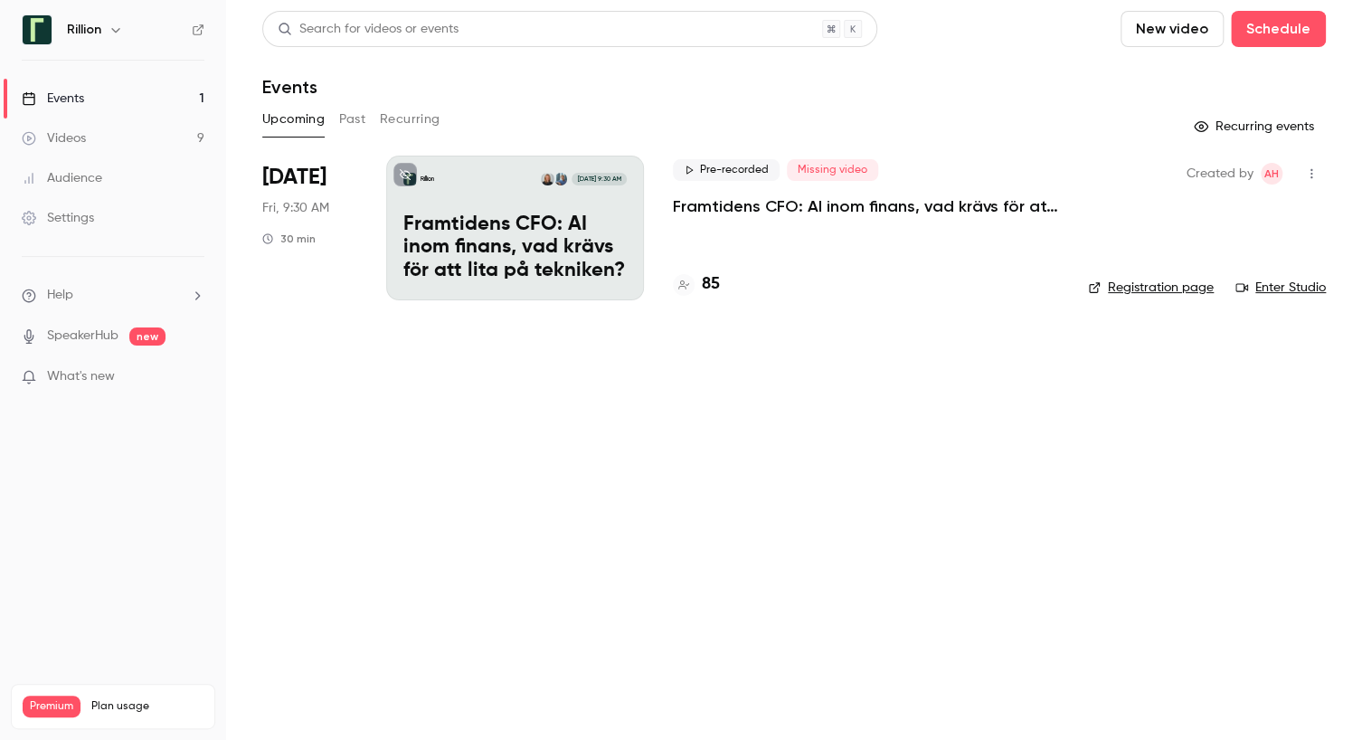
click at [362, 119] on button "Past" at bounding box center [352, 119] width 26 height 29
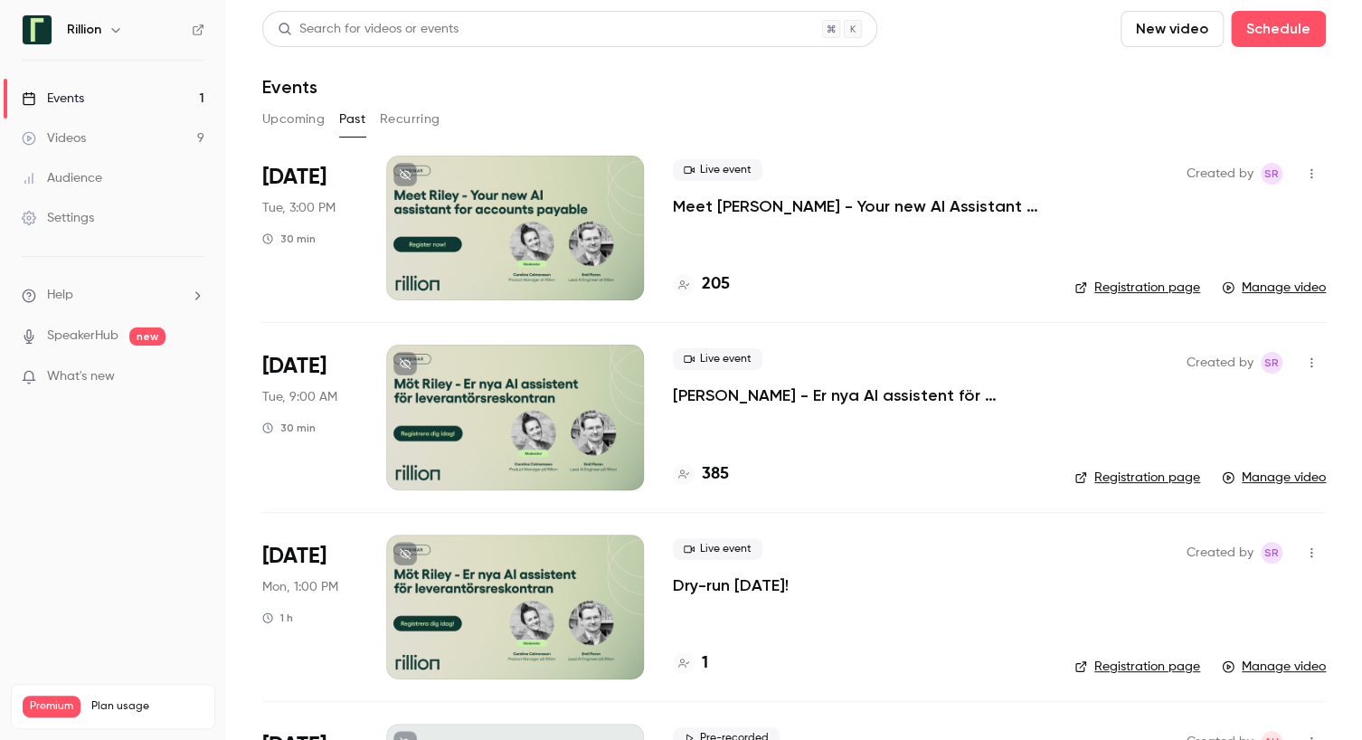
click at [814, 390] on p "[PERSON_NAME] - Er nya AI assistent för leverantörsreskontran" at bounding box center [859, 395] width 373 height 22
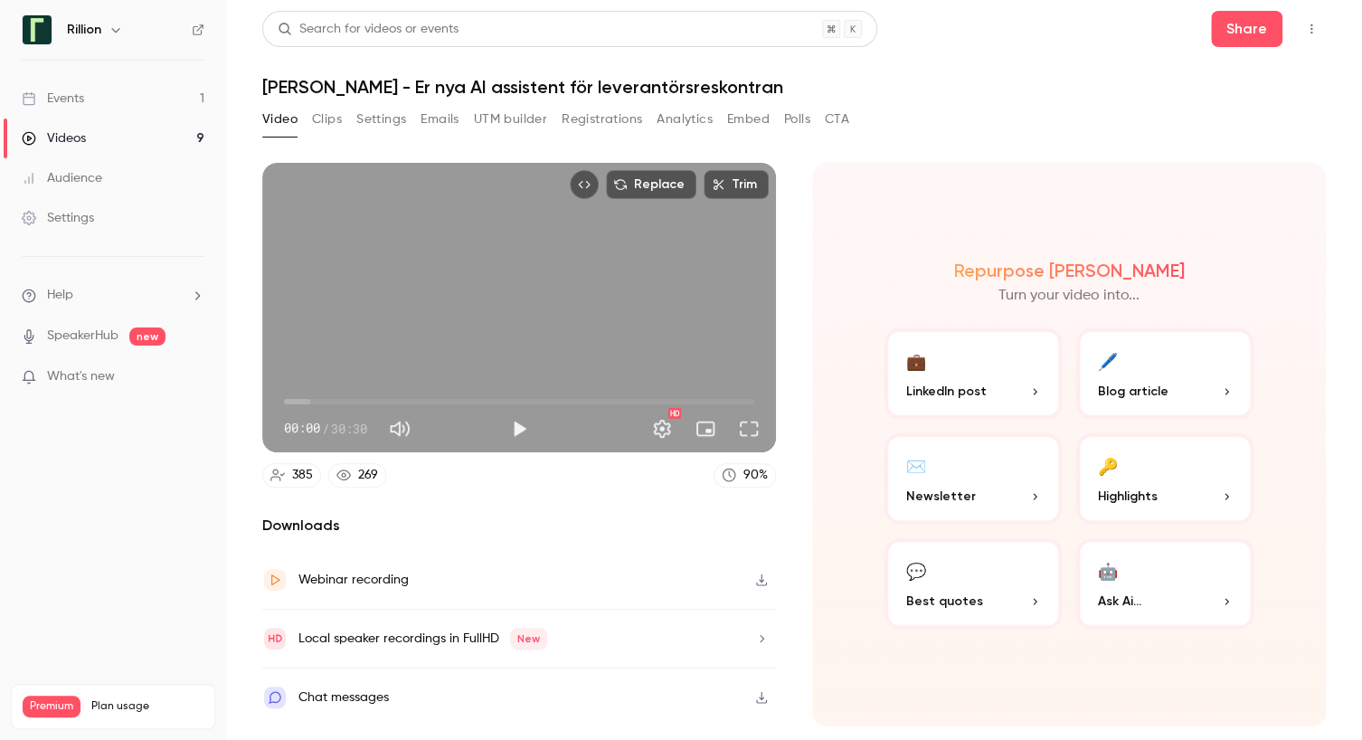
click at [447, 123] on button "Emails" at bounding box center [440, 119] width 38 height 29
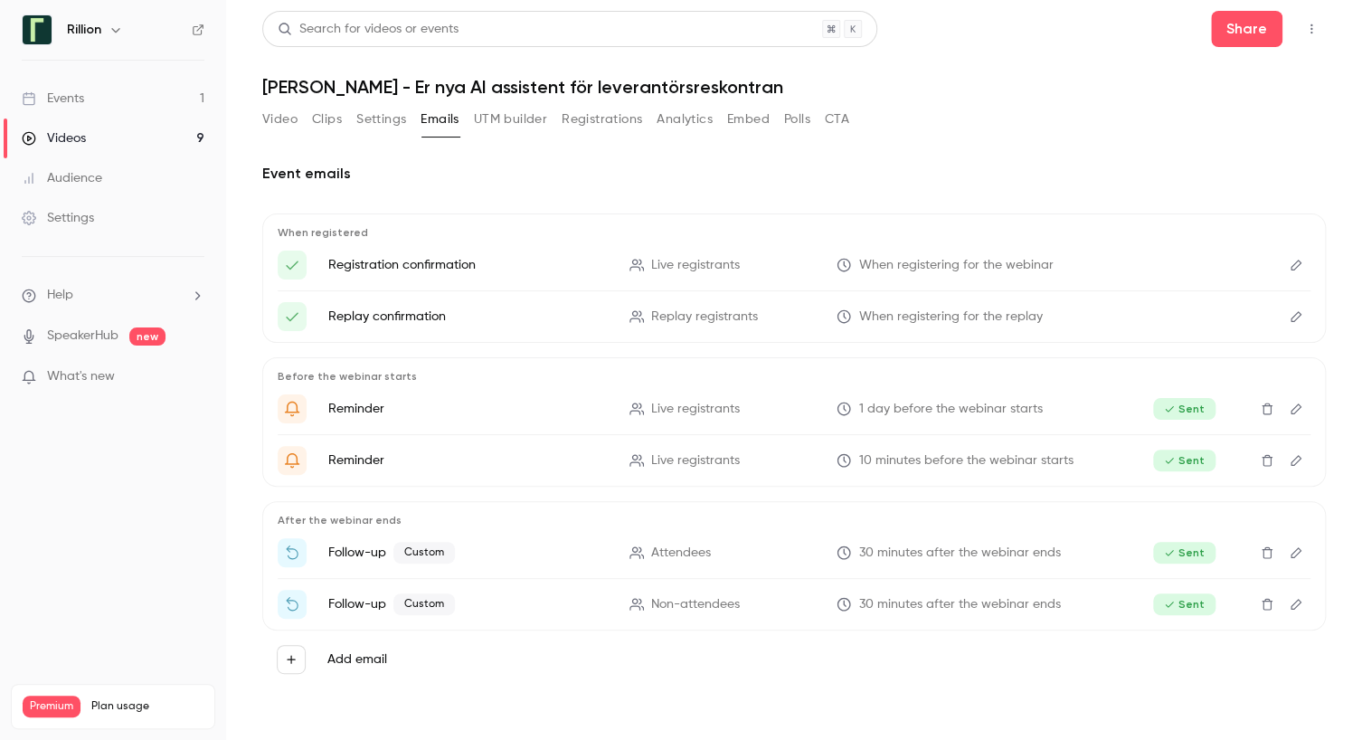
click at [1305, 549] on button "Edit" at bounding box center [1296, 552] width 29 height 29
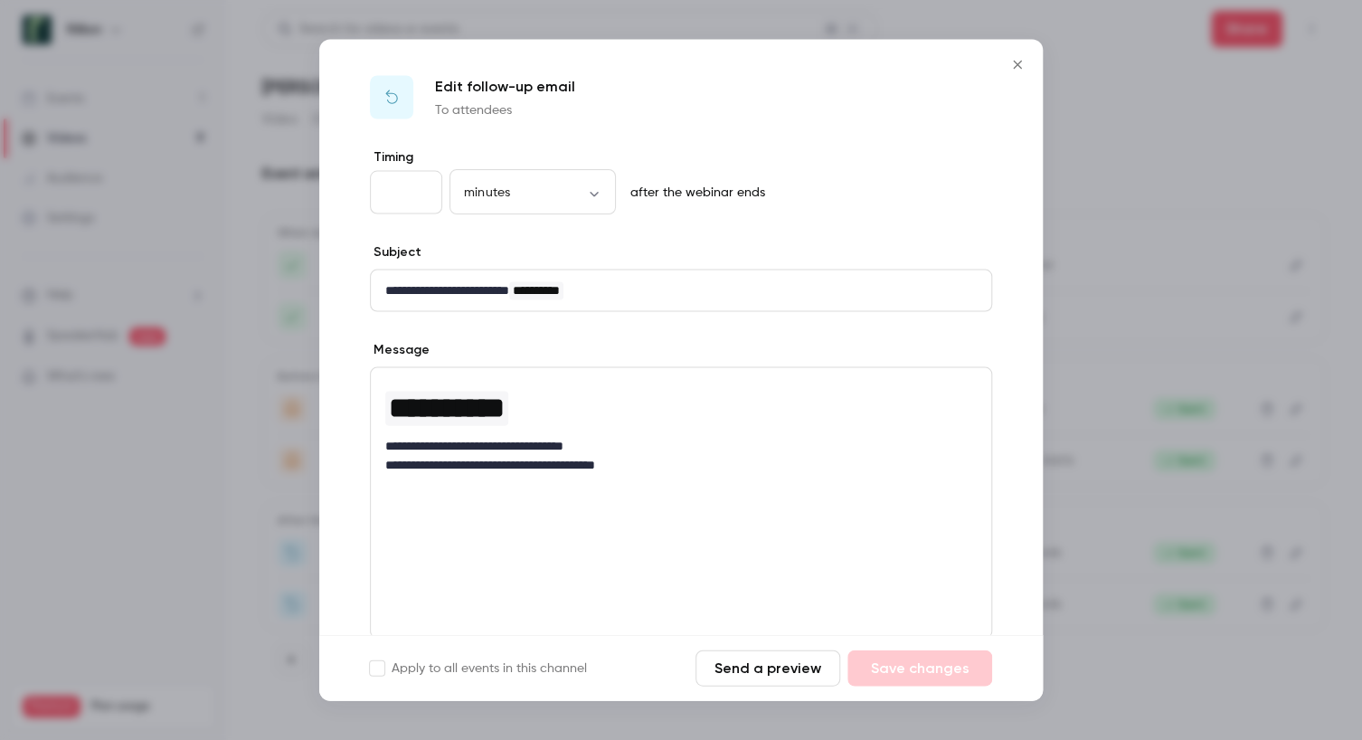
click at [1019, 66] on icon "Close" at bounding box center [1018, 65] width 22 height 14
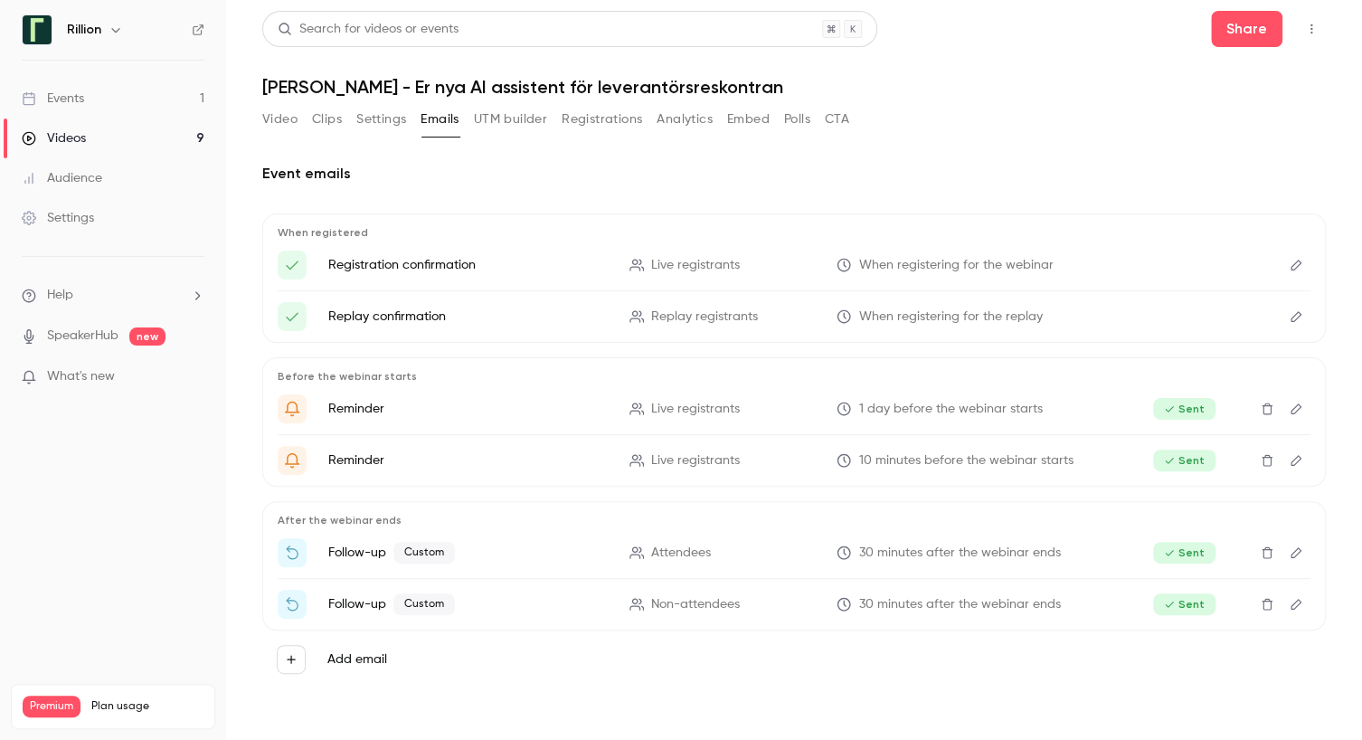
click at [1295, 604] on icon "Edit" at bounding box center [1296, 604] width 14 height 13
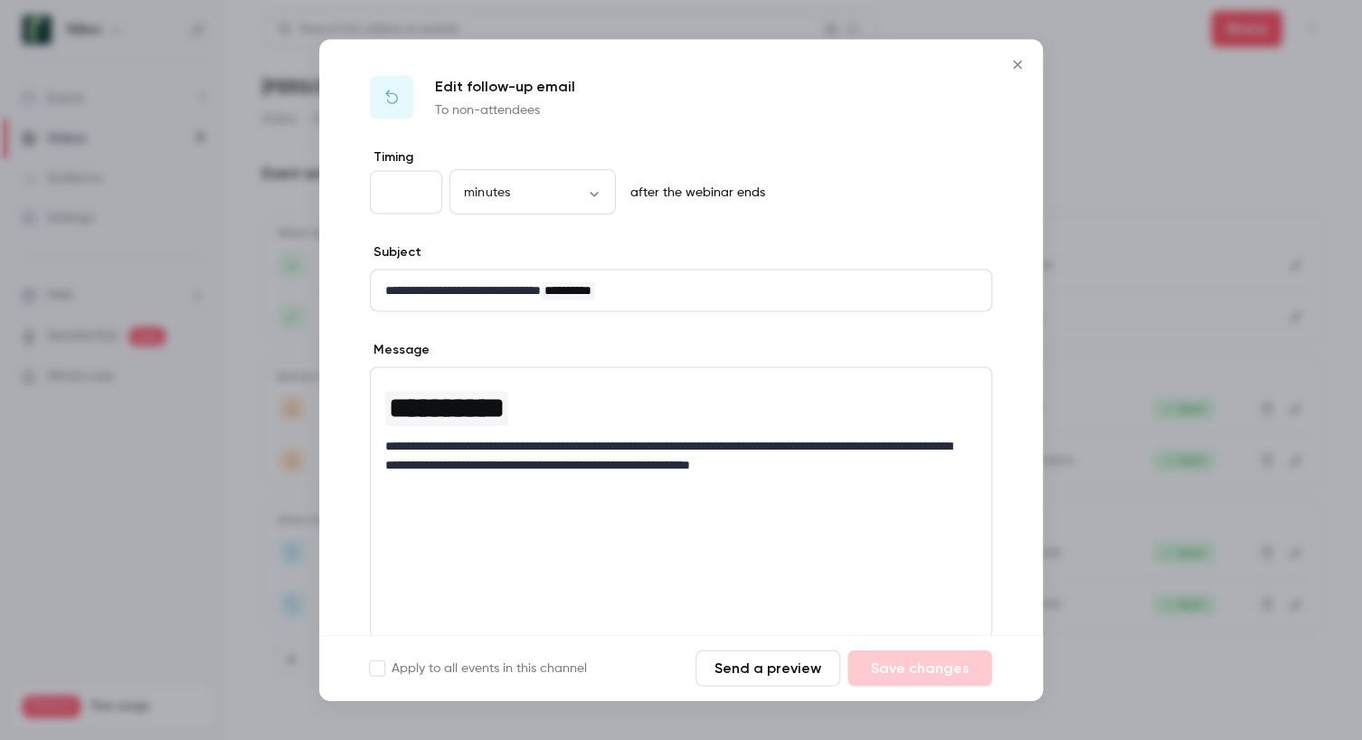
click at [1020, 62] on icon "Close" at bounding box center [1017, 65] width 8 height 8
